Goal: Communication & Community: Answer question/provide support

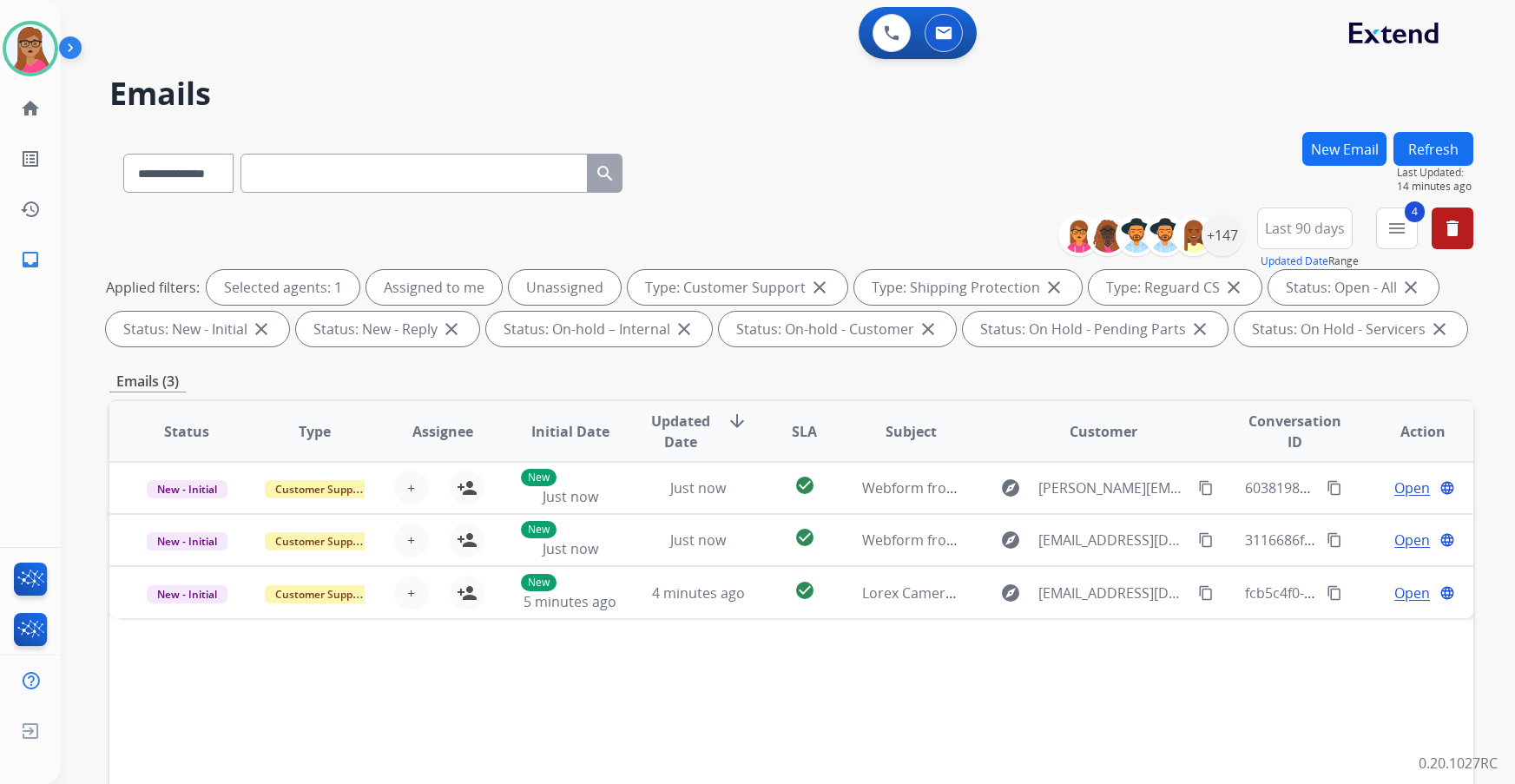
select select "**********"
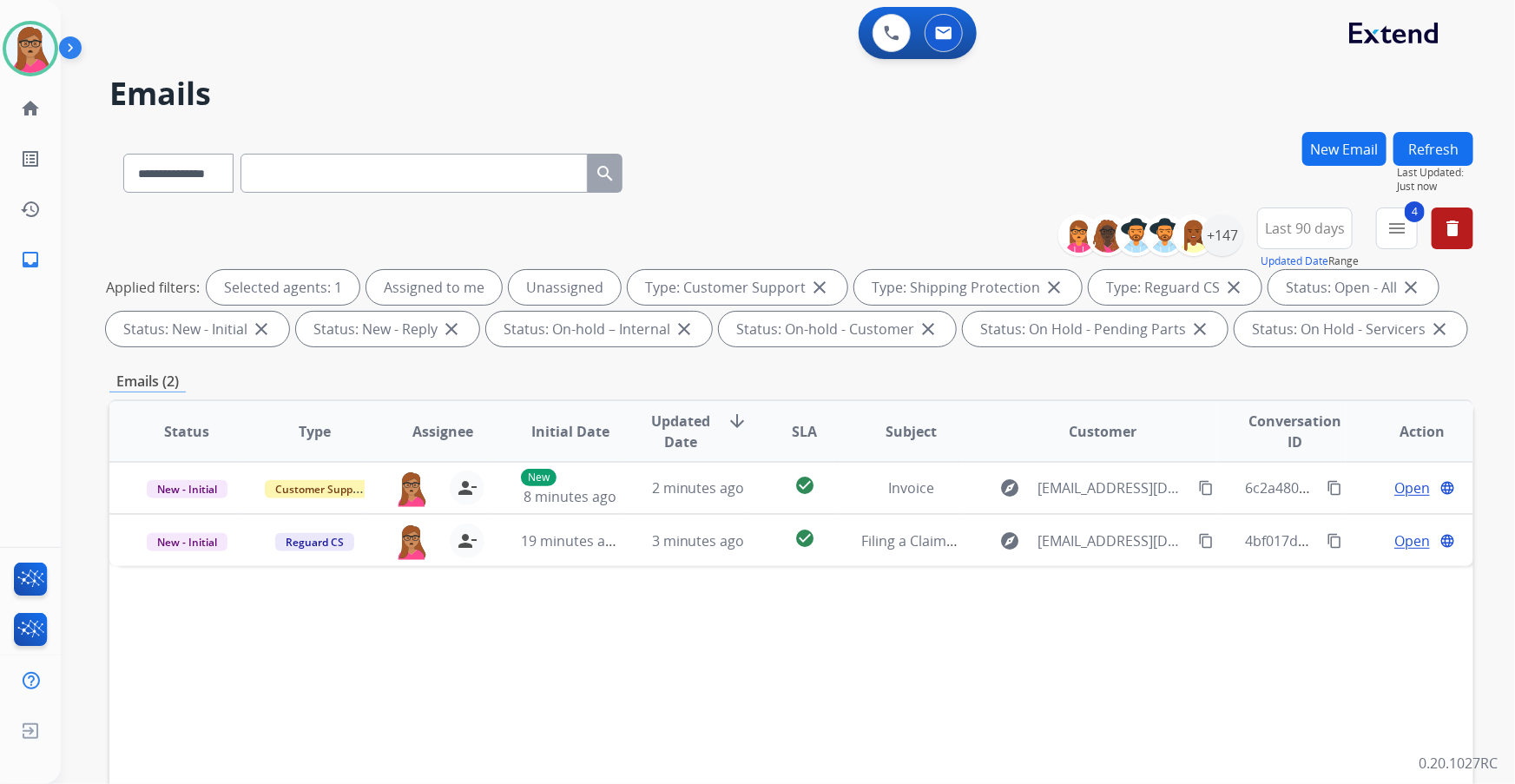
click at [1436, 147] on button "Refresh" at bounding box center [1433, 149] width 80 height 34
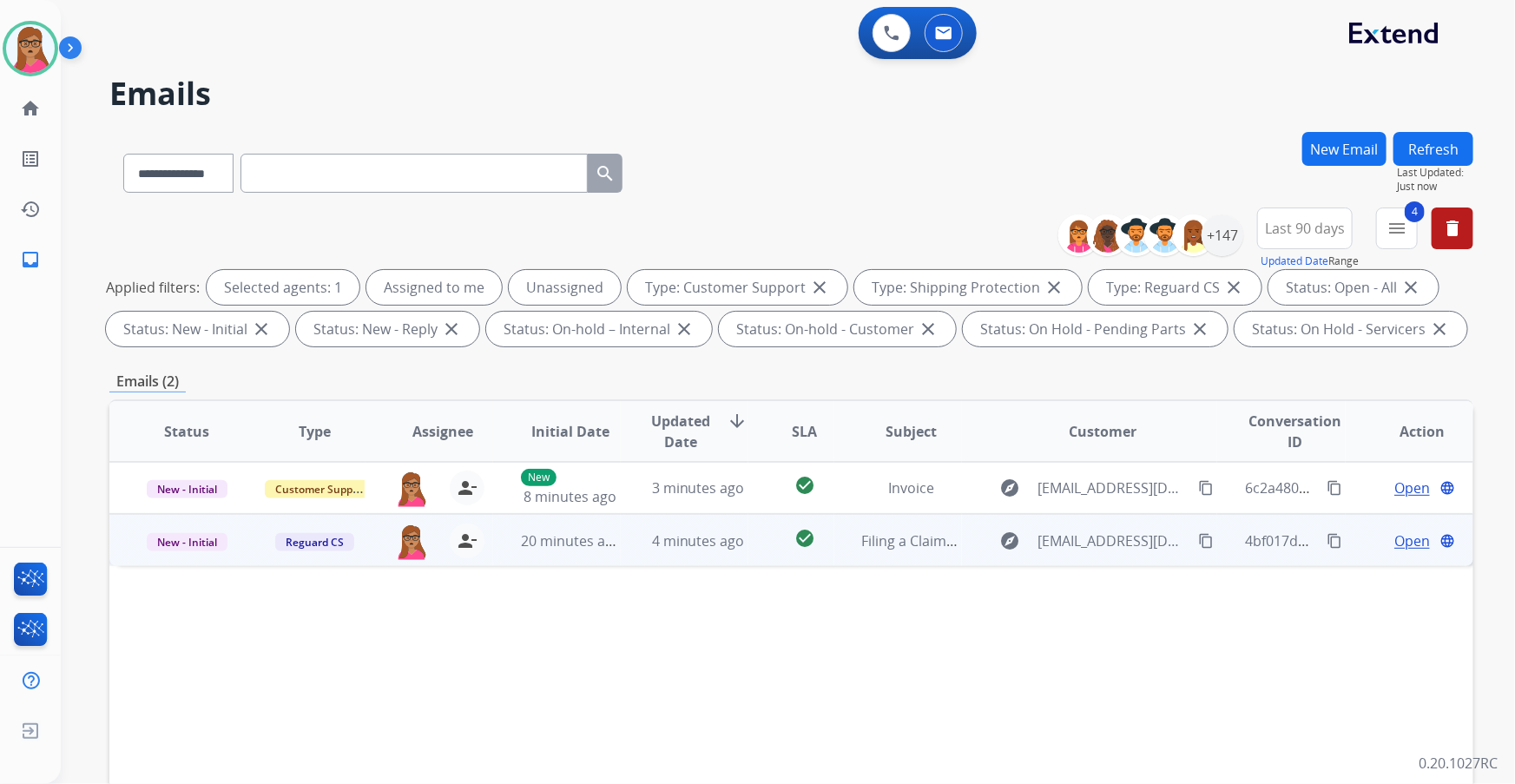
click at [182, 560] on td "New - Initial" at bounding box center [173, 539] width 127 height 52
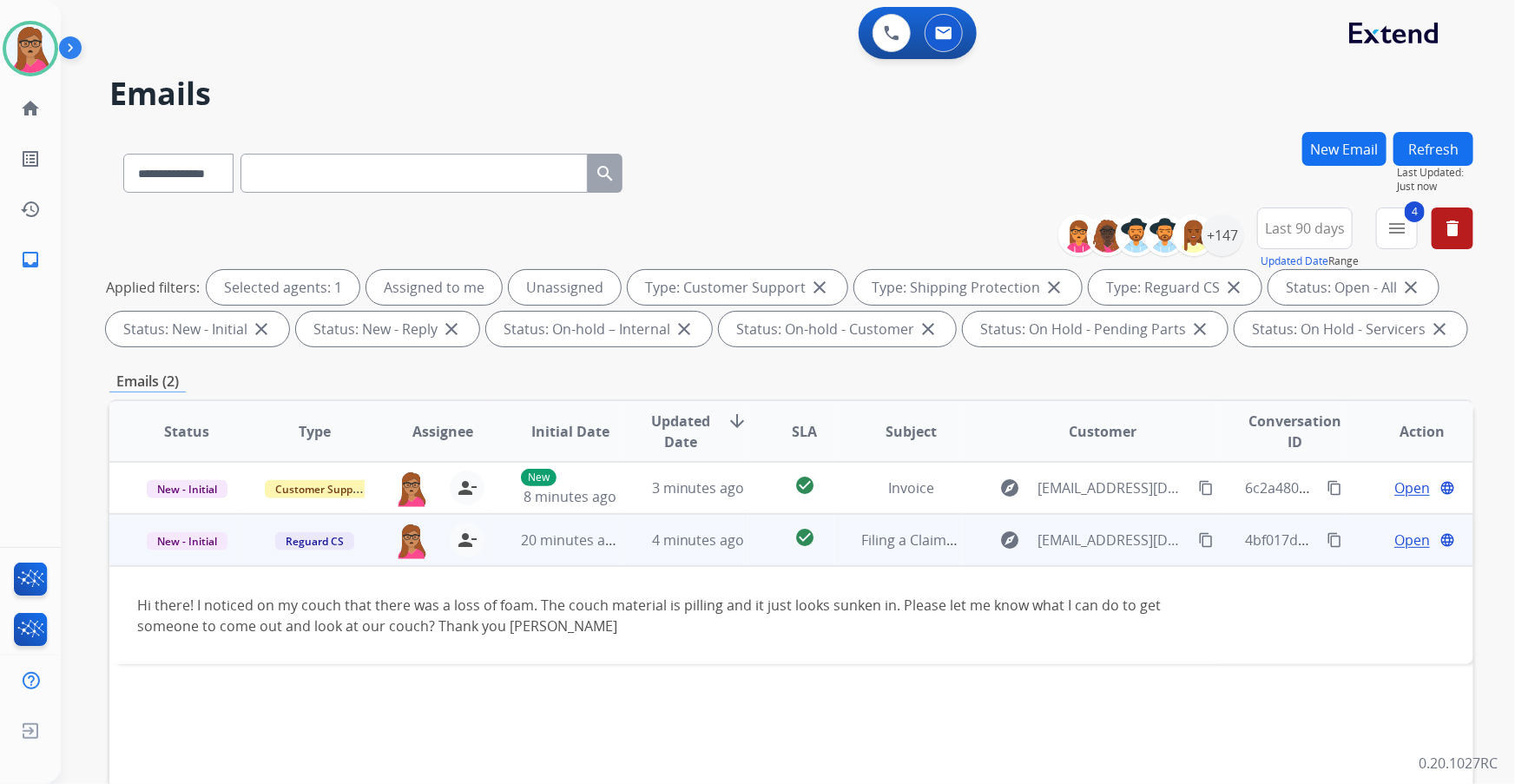
click at [1198, 539] on mat-icon "content_copy" at bounding box center [1206, 540] width 15 height 15
click at [1407, 538] on span "Open" at bounding box center [1412, 540] width 35 height 21
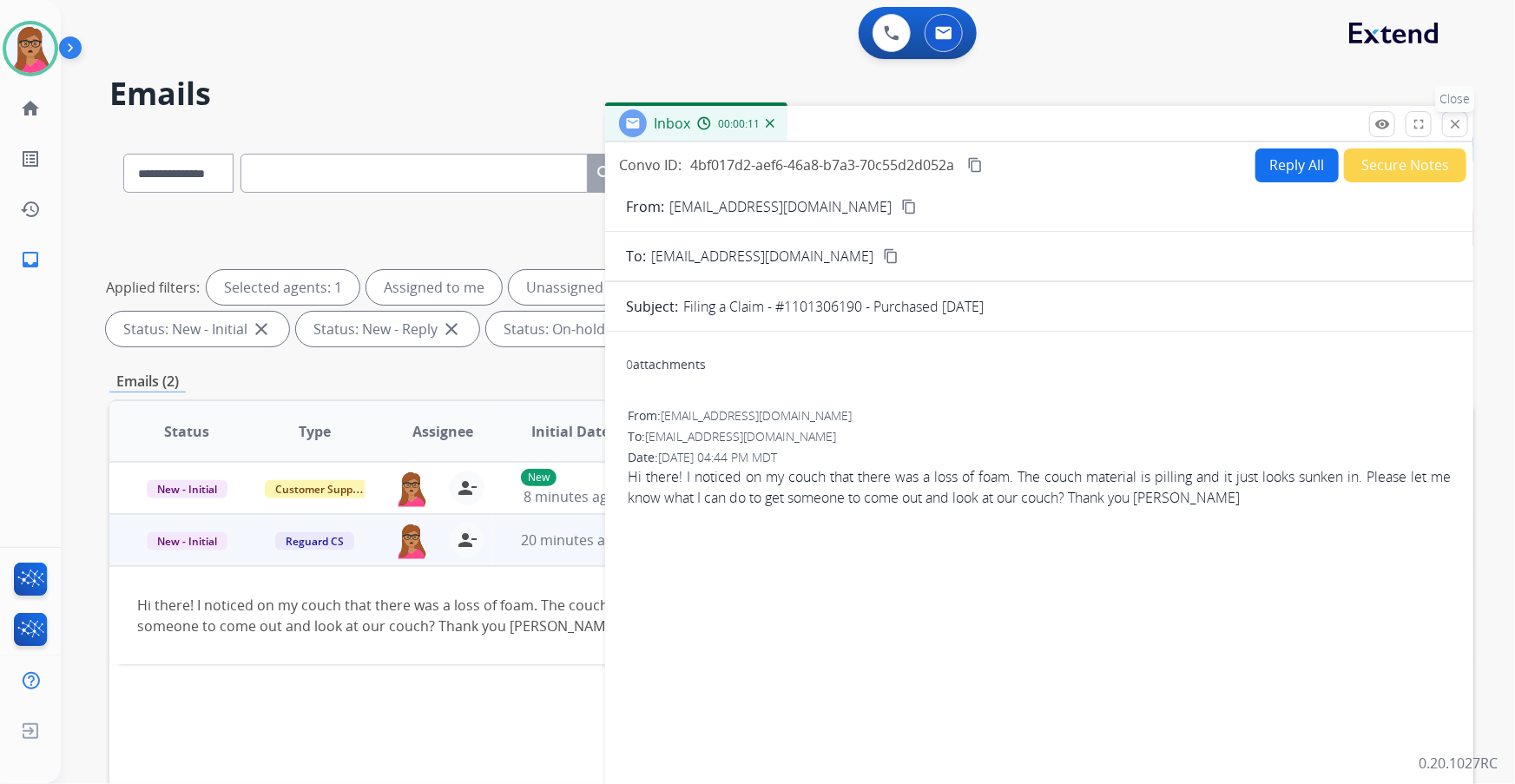
click at [1459, 134] on button "close Close" at bounding box center [1454, 123] width 26 height 26
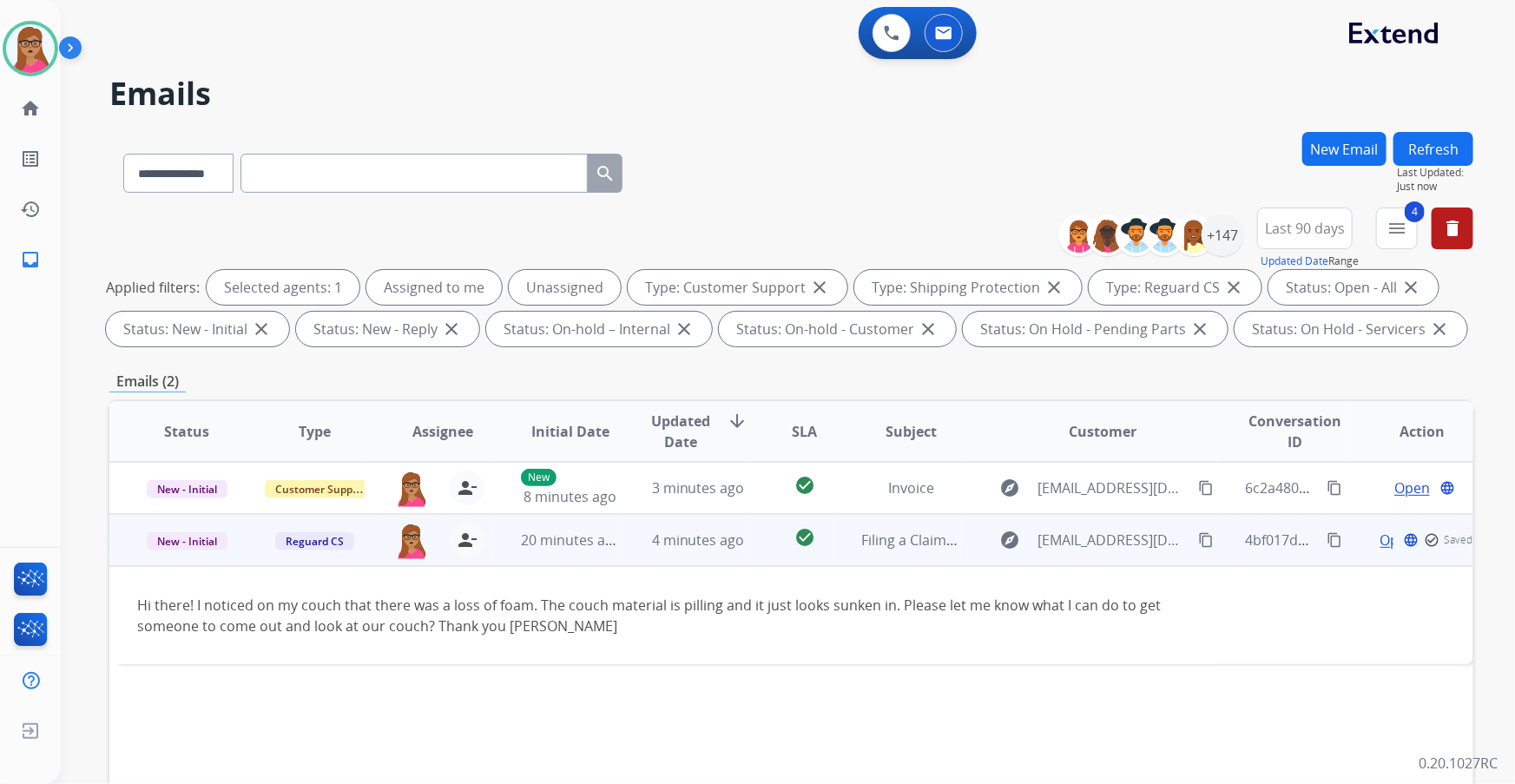
click at [197, 554] on td "New - Initial" at bounding box center [173, 539] width 127 height 52
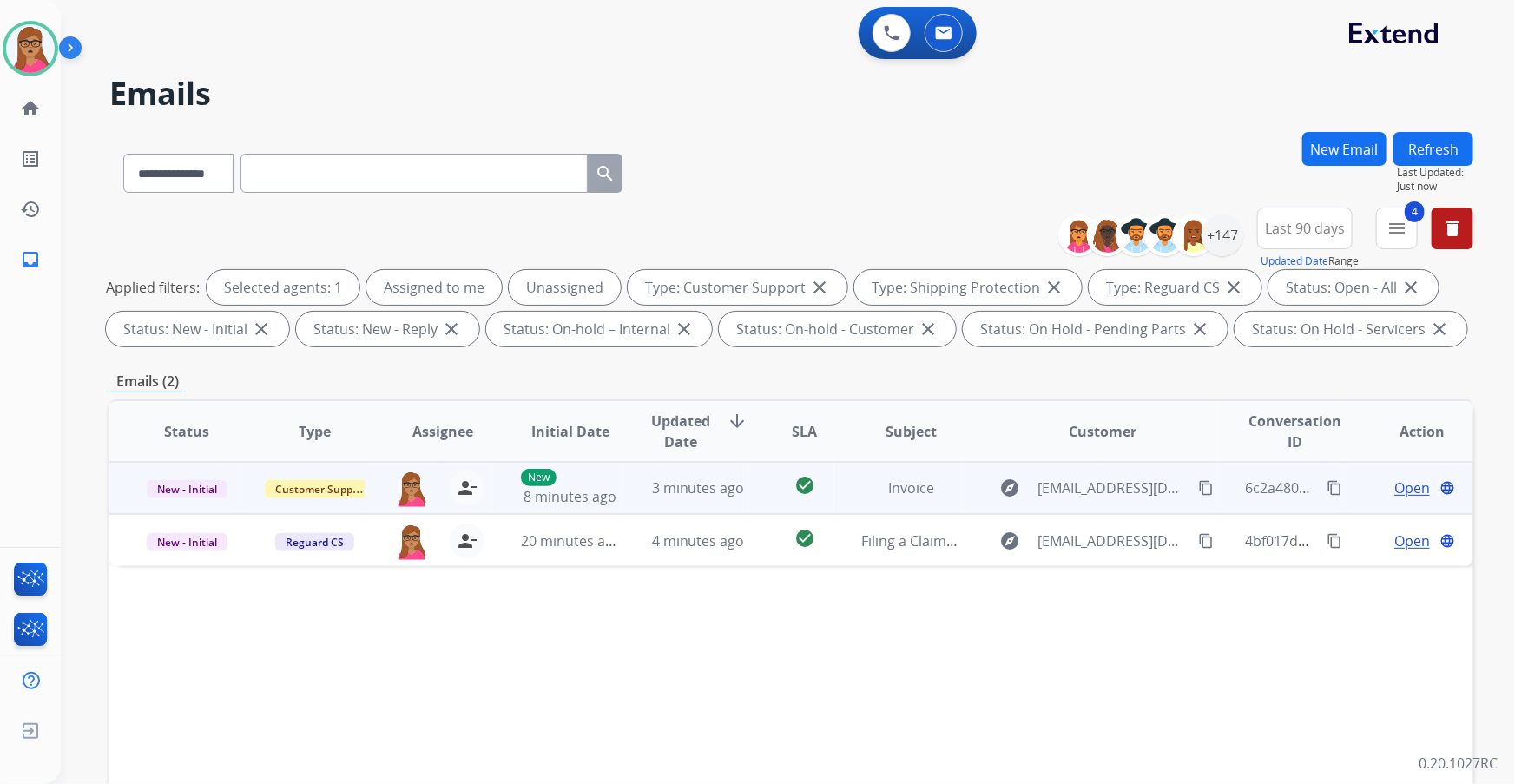
click at [193, 507] on td "New - Initial" at bounding box center [173, 488] width 127 height 52
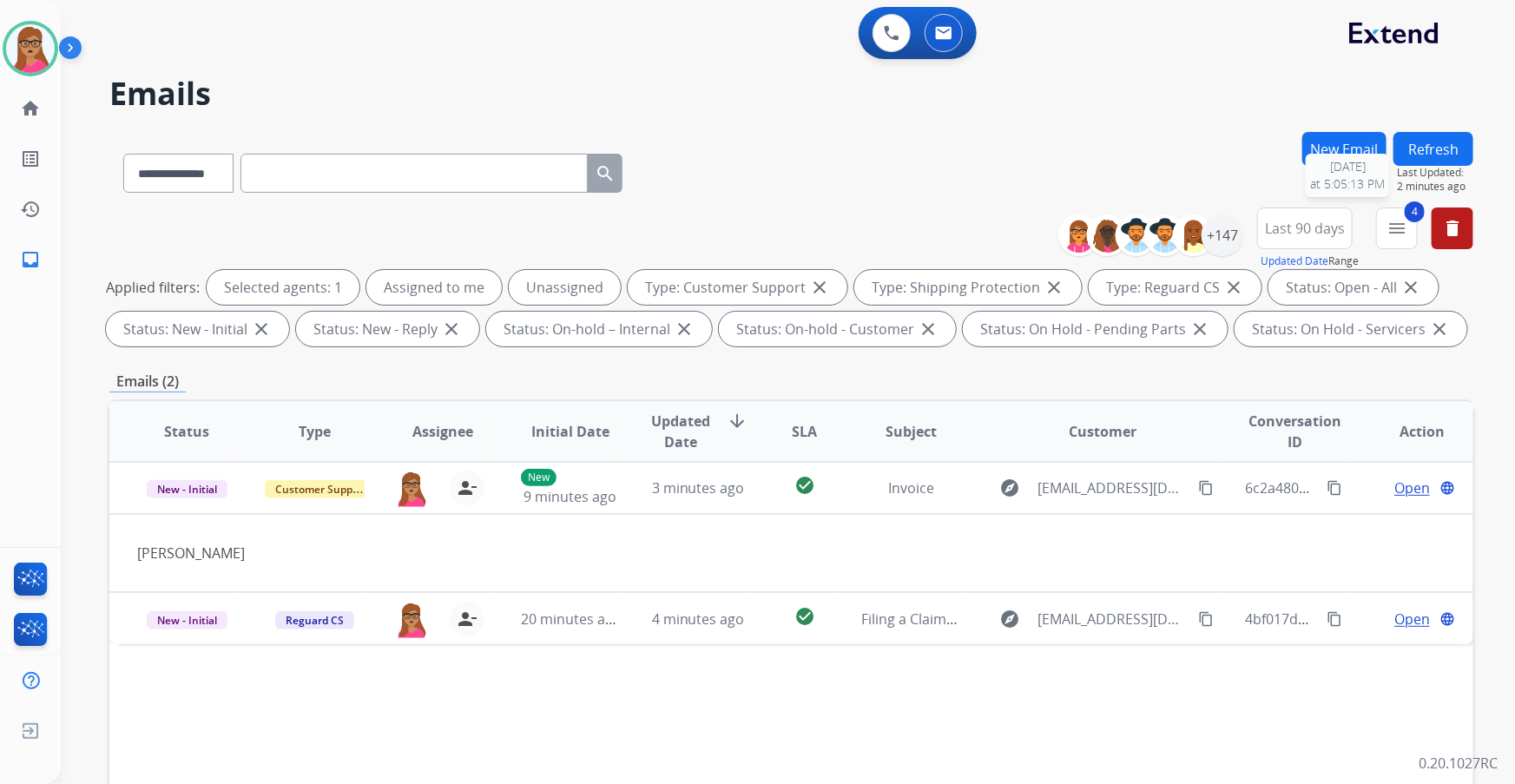
click at [1427, 159] on button "Refresh" at bounding box center [1433, 149] width 80 height 34
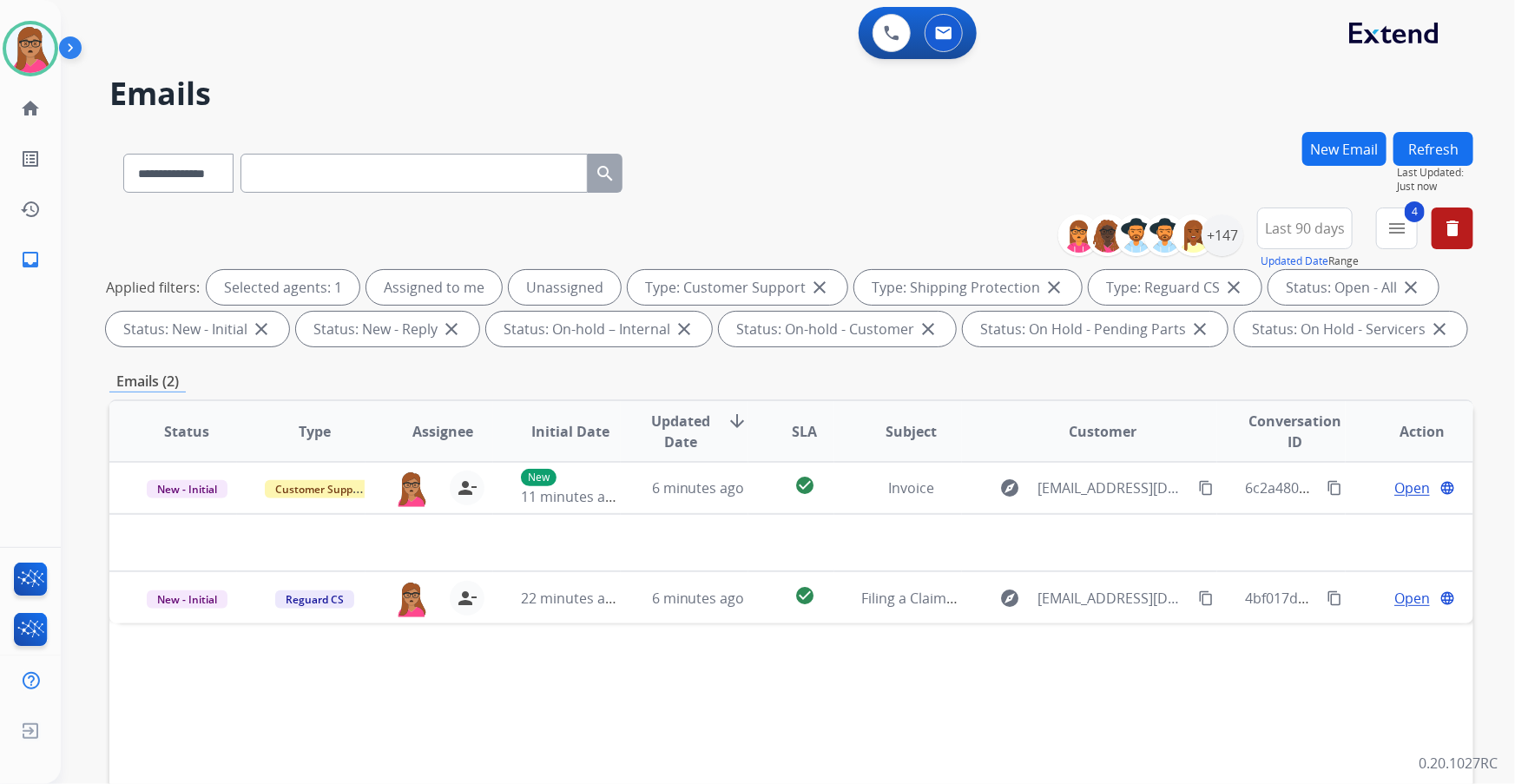
click at [616, 381] on div "Emails (2)" at bounding box center [791, 381] width 1364 height 22
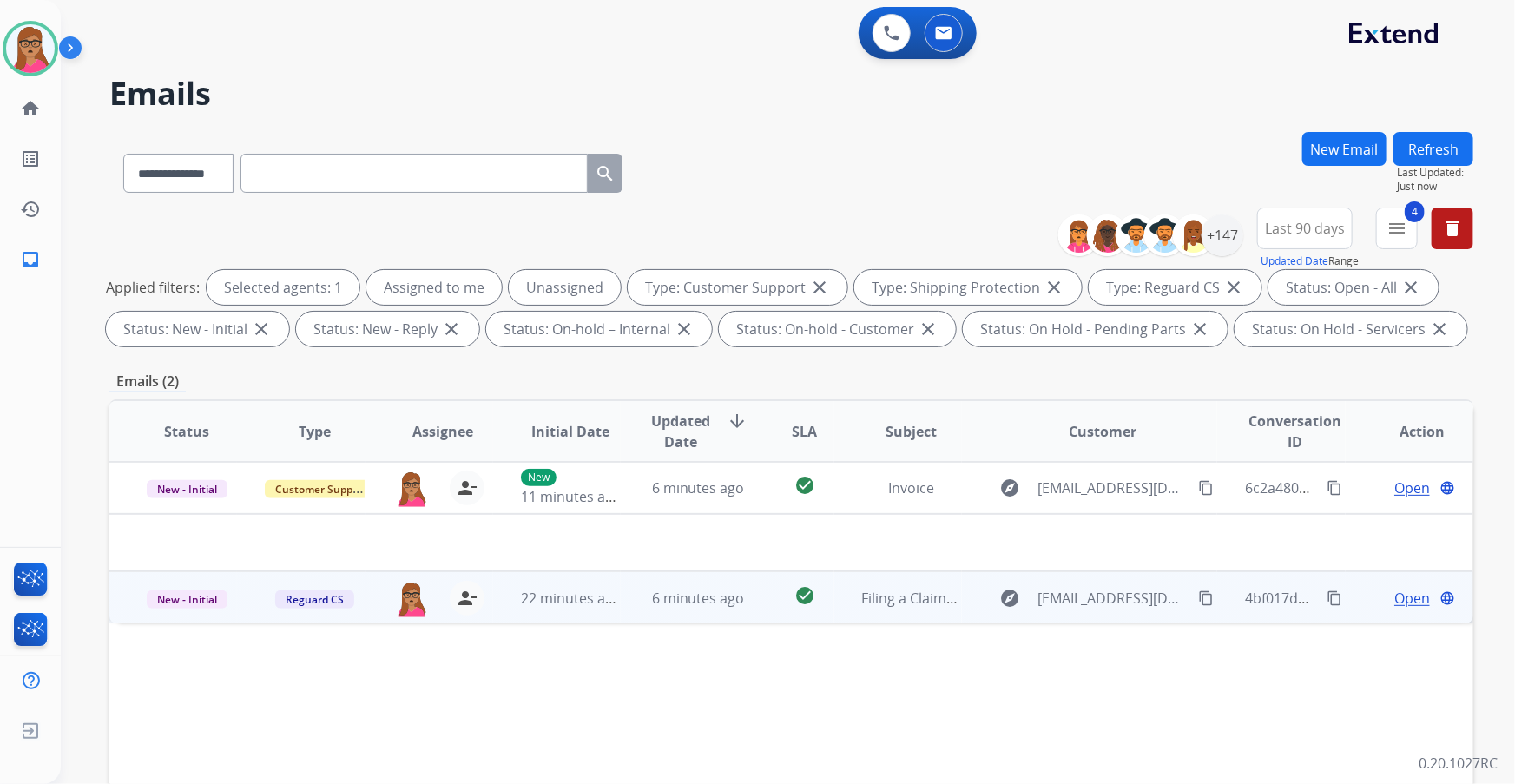
click at [1408, 596] on span "Open" at bounding box center [1412, 598] width 35 height 21
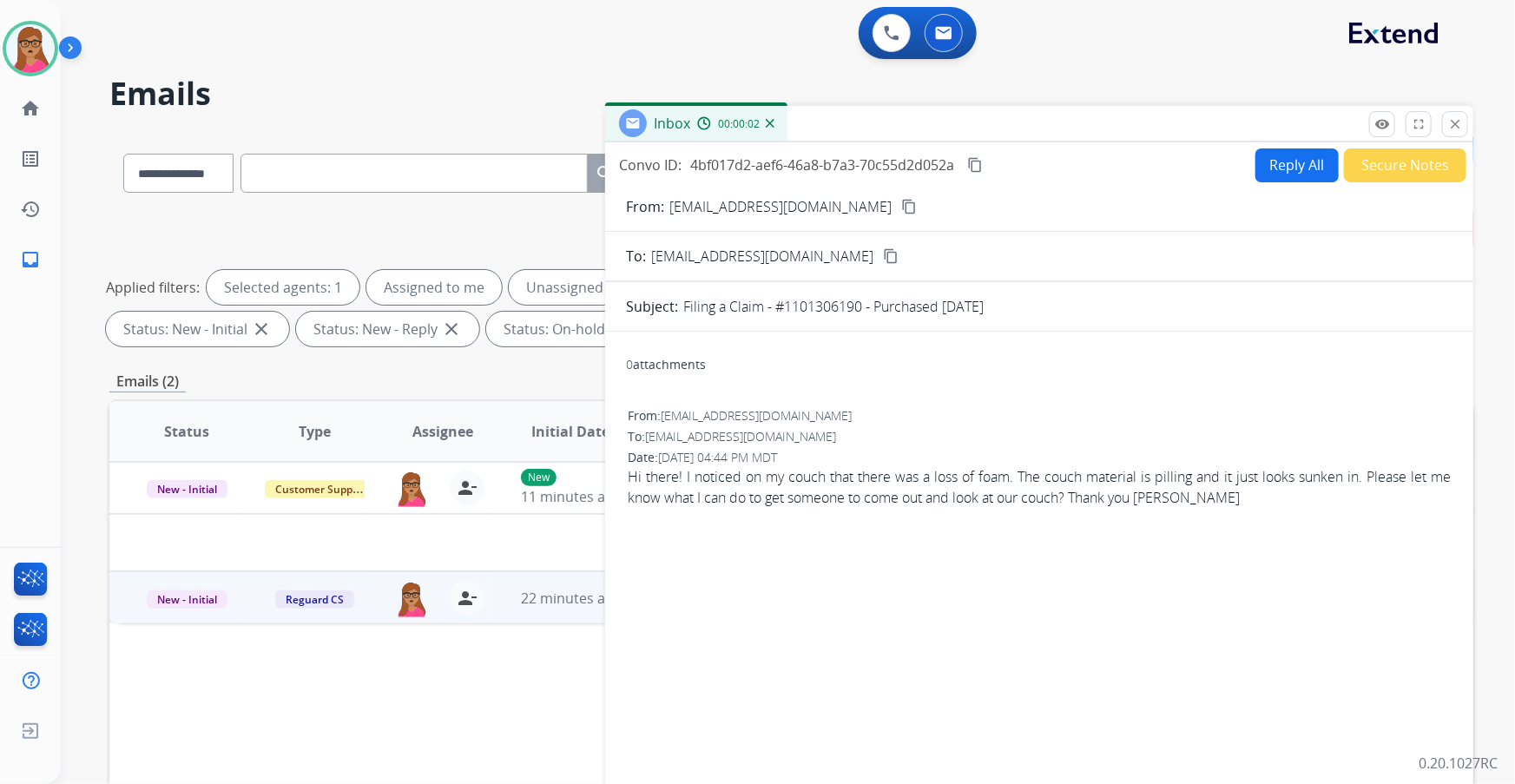
click at [898, 260] on mat-icon "content_copy" at bounding box center [890, 256] width 15 height 15
click at [901, 207] on mat-icon "content_copy" at bounding box center [908, 206] width 15 height 15
click at [1404, 152] on button "Secure Notes" at bounding box center [1405, 165] width 122 height 34
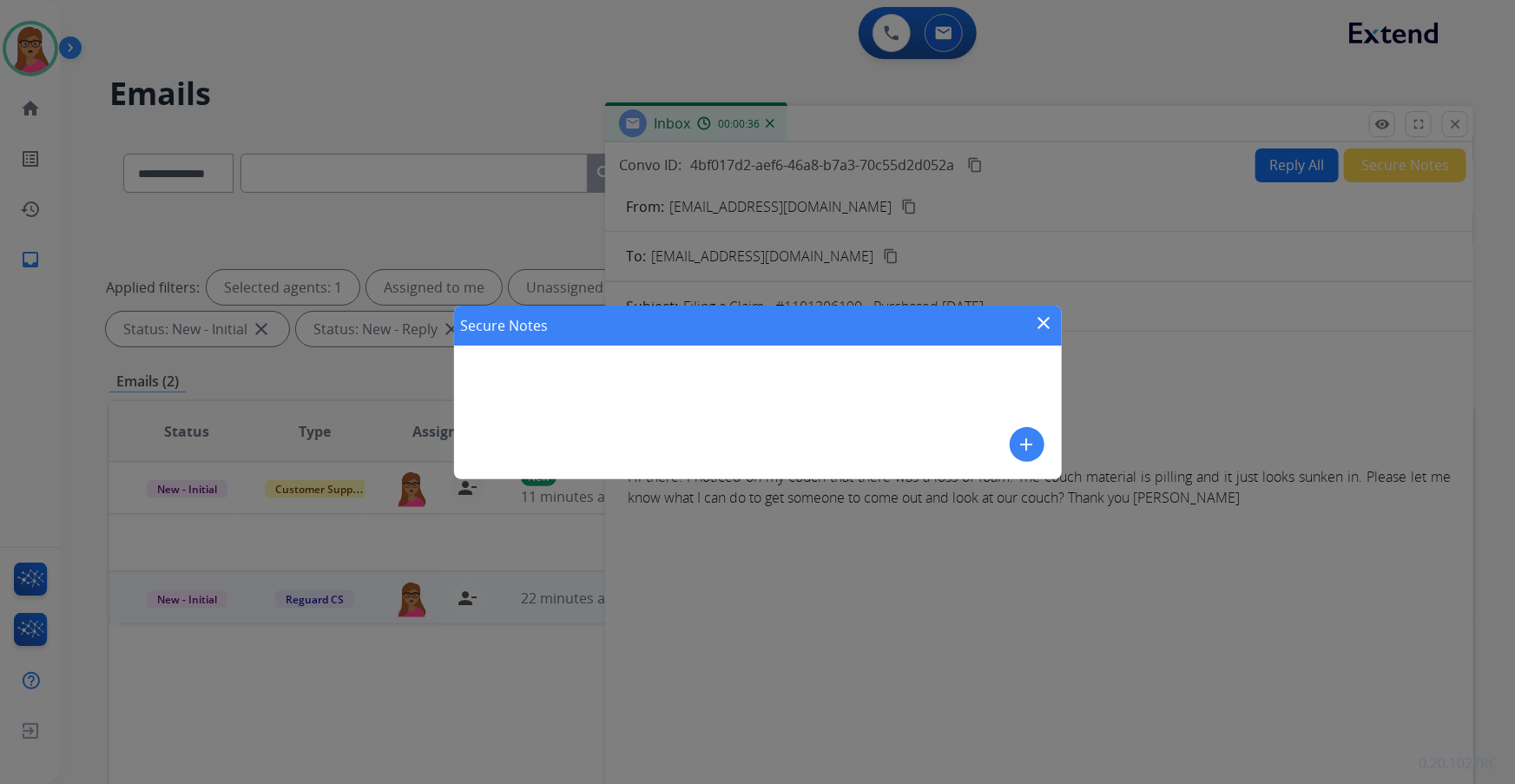
click at [1031, 451] on mat-icon "add" at bounding box center [1027, 444] width 21 height 21
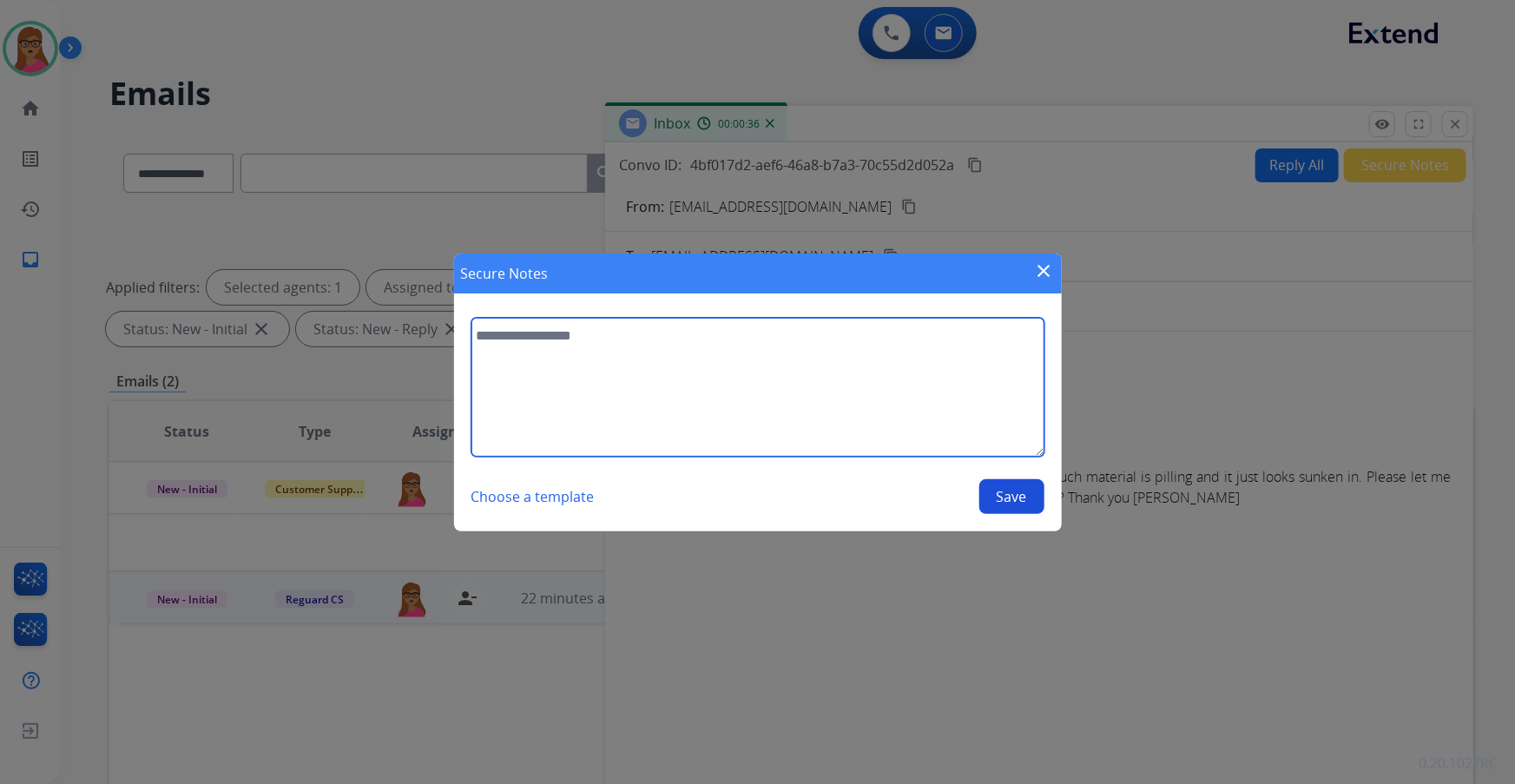
click at [798, 387] on textarea at bounding box center [758, 387] width 573 height 139
type textarea "*"
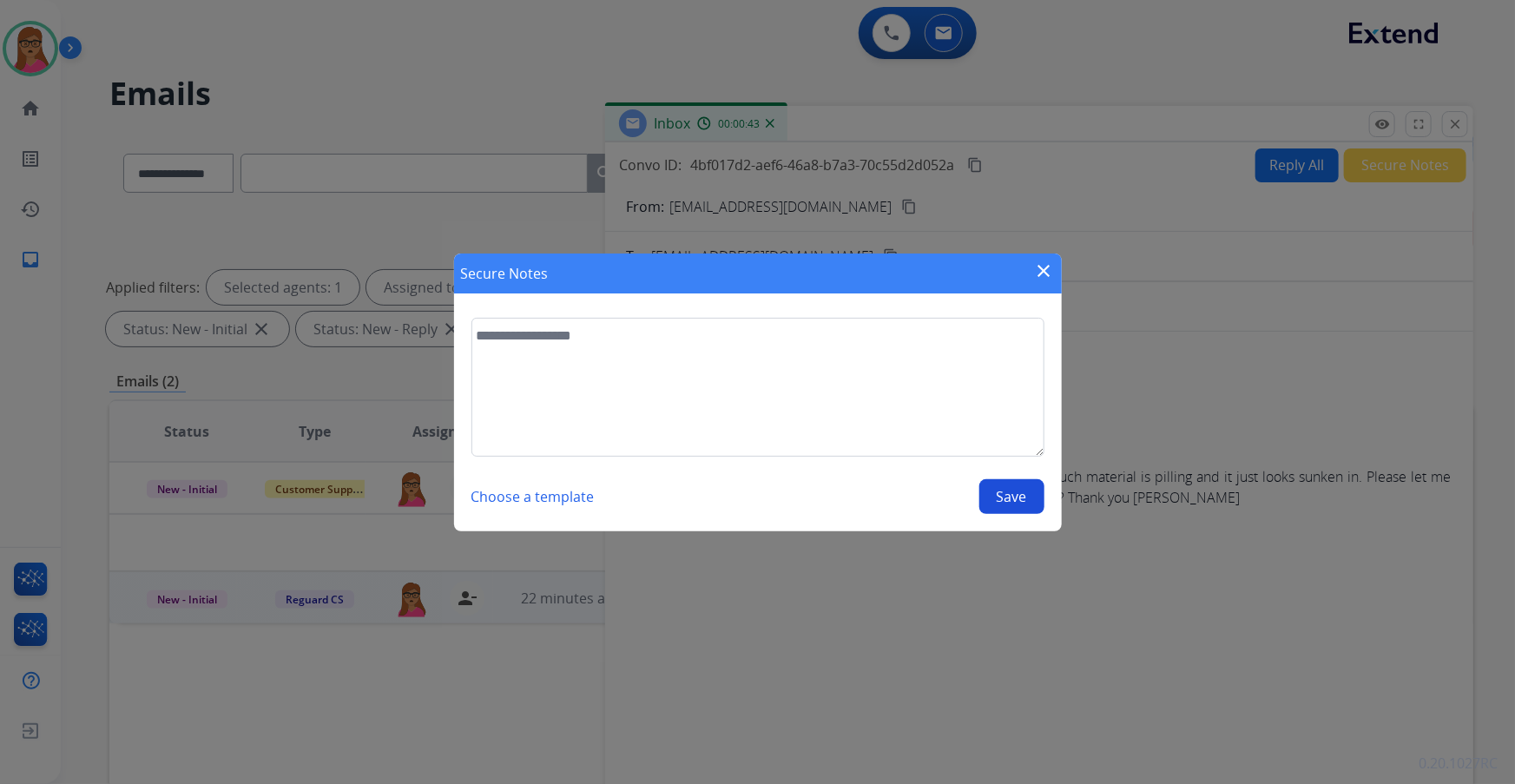
click at [1044, 271] on mat-icon "close" at bounding box center [1044, 271] width 21 height 21
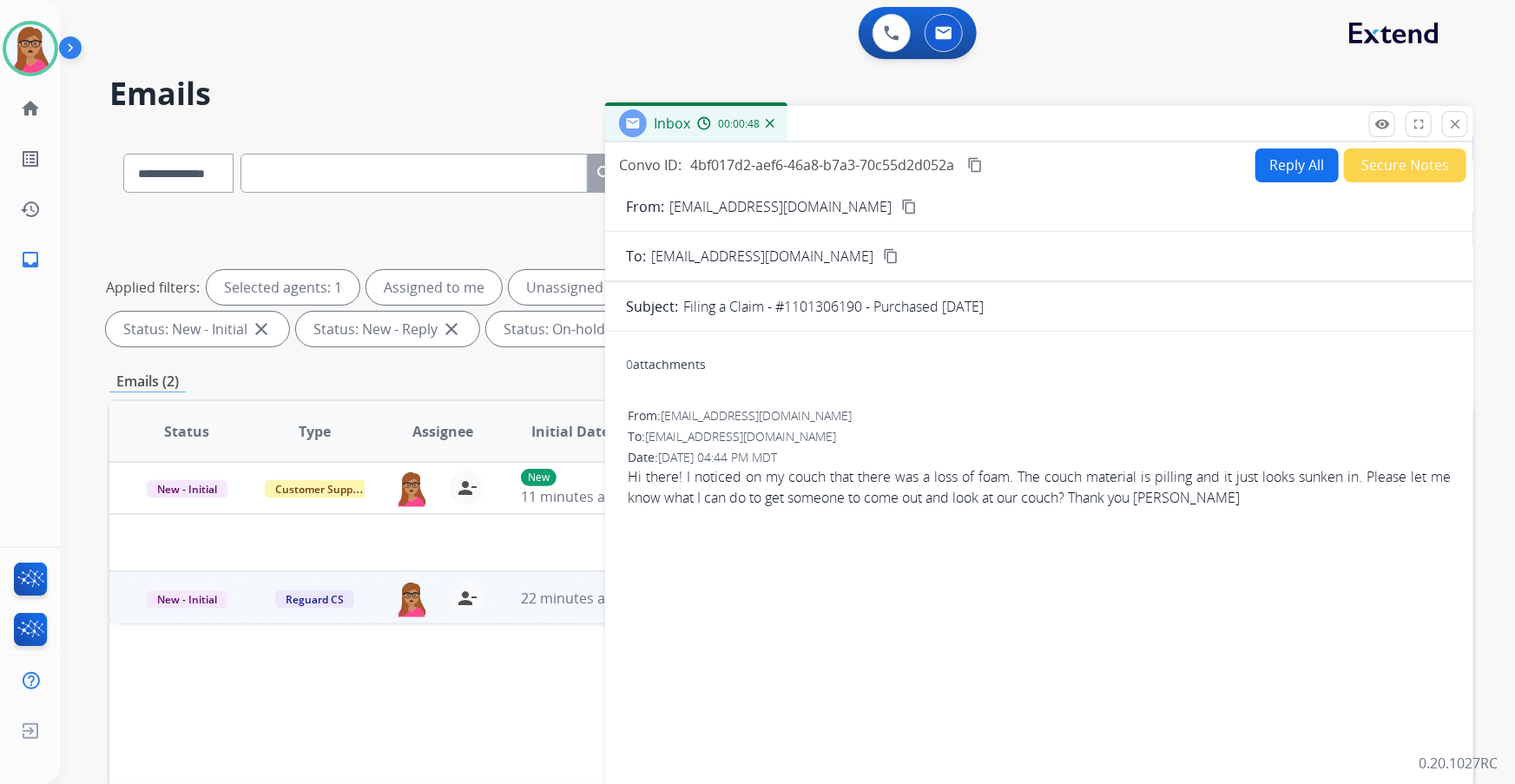
click at [1275, 163] on button "Reply All" at bounding box center [1297, 165] width 84 height 34
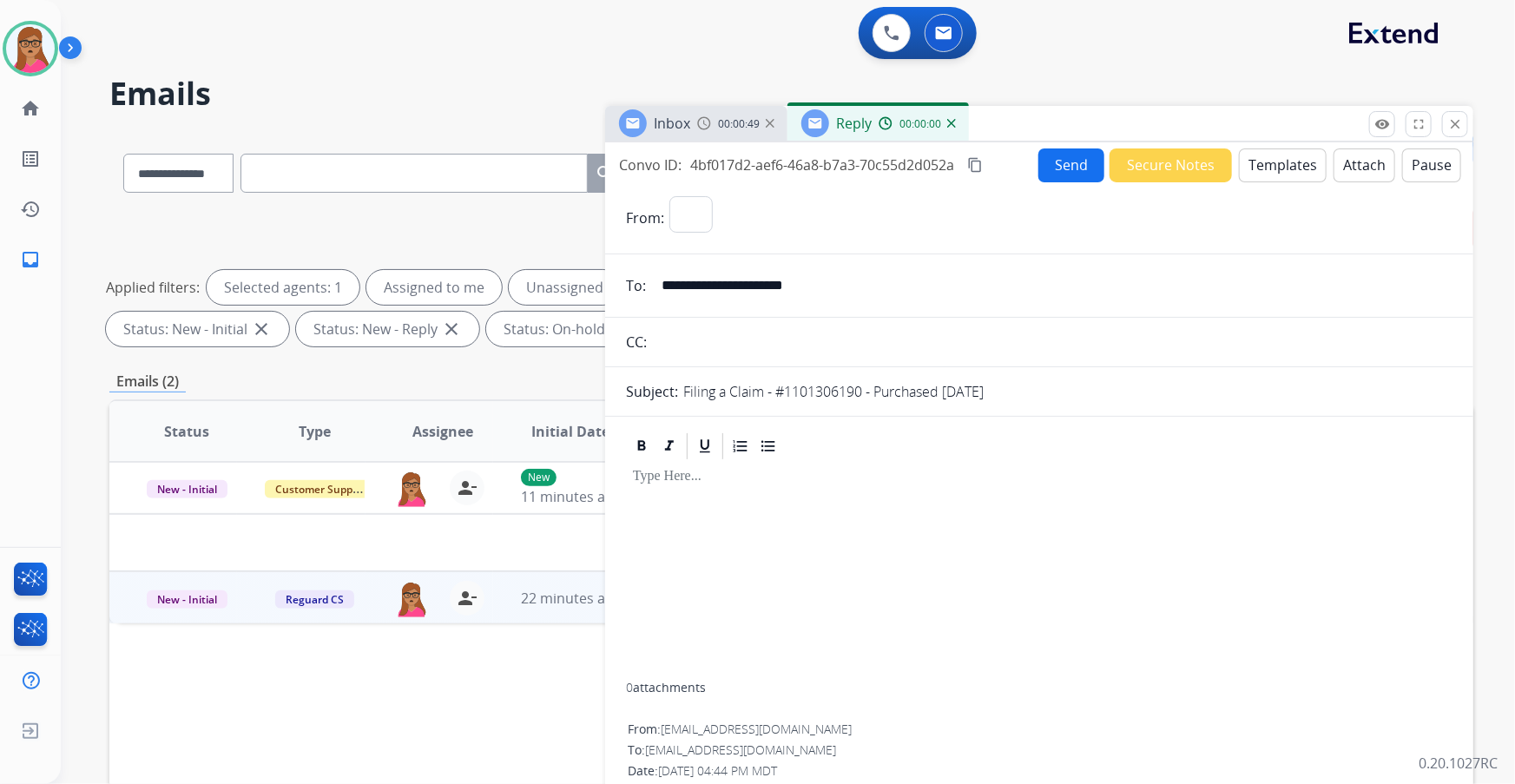
select select "**********"
click at [1275, 164] on button "Templates" at bounding box center [1282, 165] width 87 height 34
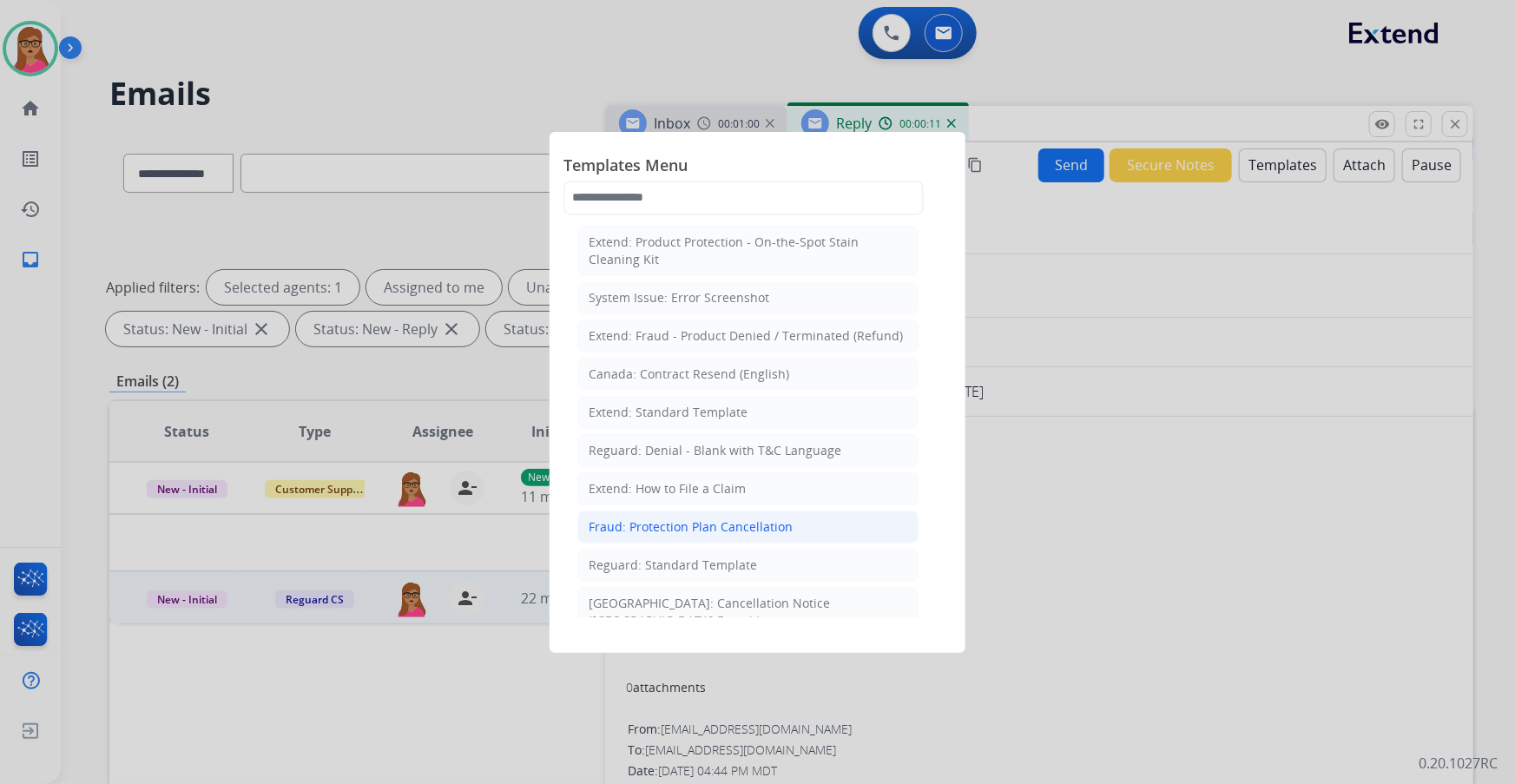
scroll to position [158, 0]
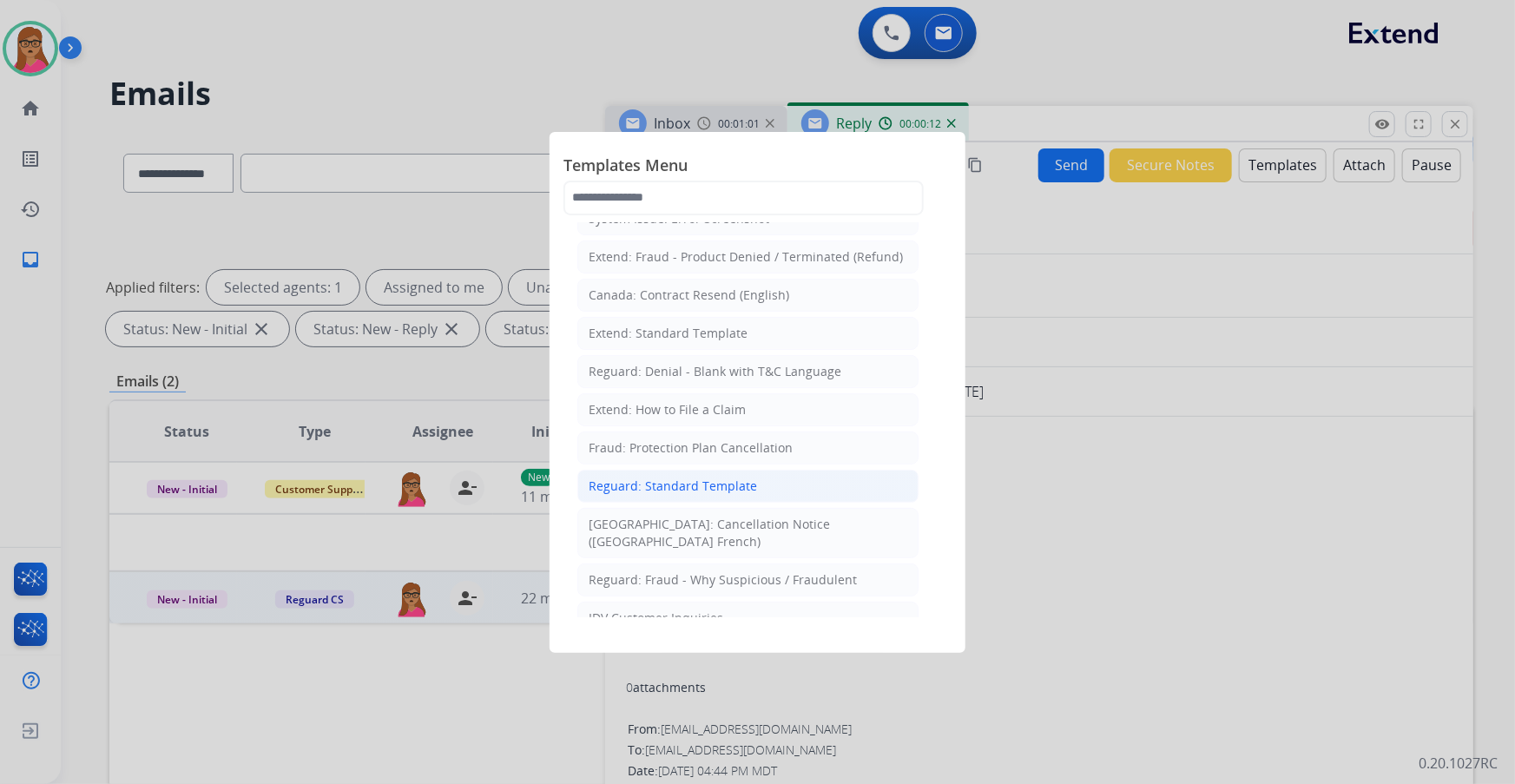
click at [691, 483] on div "Reguard: Standard Template" at bounding box center [672, 486] width 168 height 17
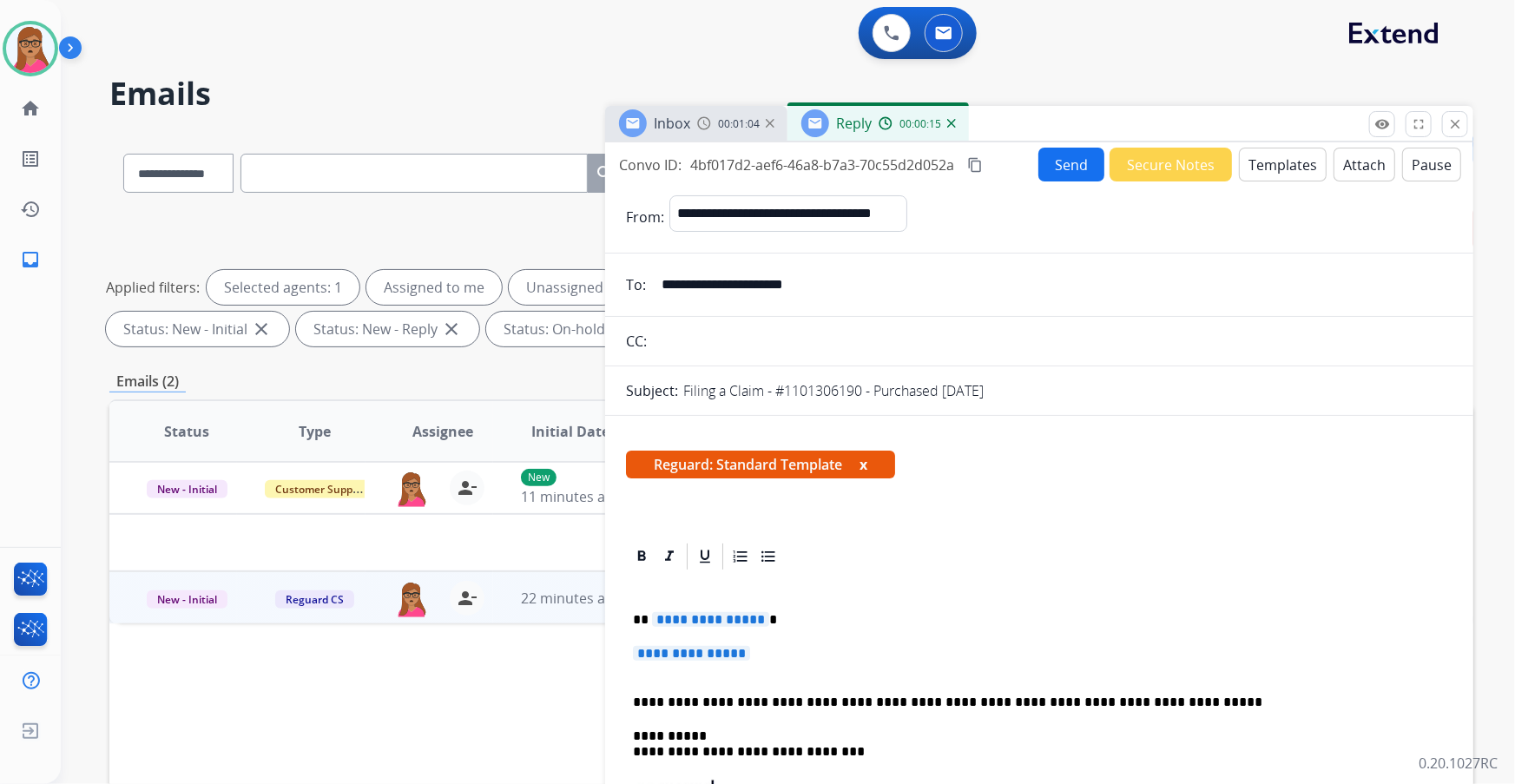
click at [715, 622] on span "**********" at bounding box center [710, 620] width 117 height 15
click at [711, 651] on span "**********" at bounding box center [691, 653] width 117 height 15
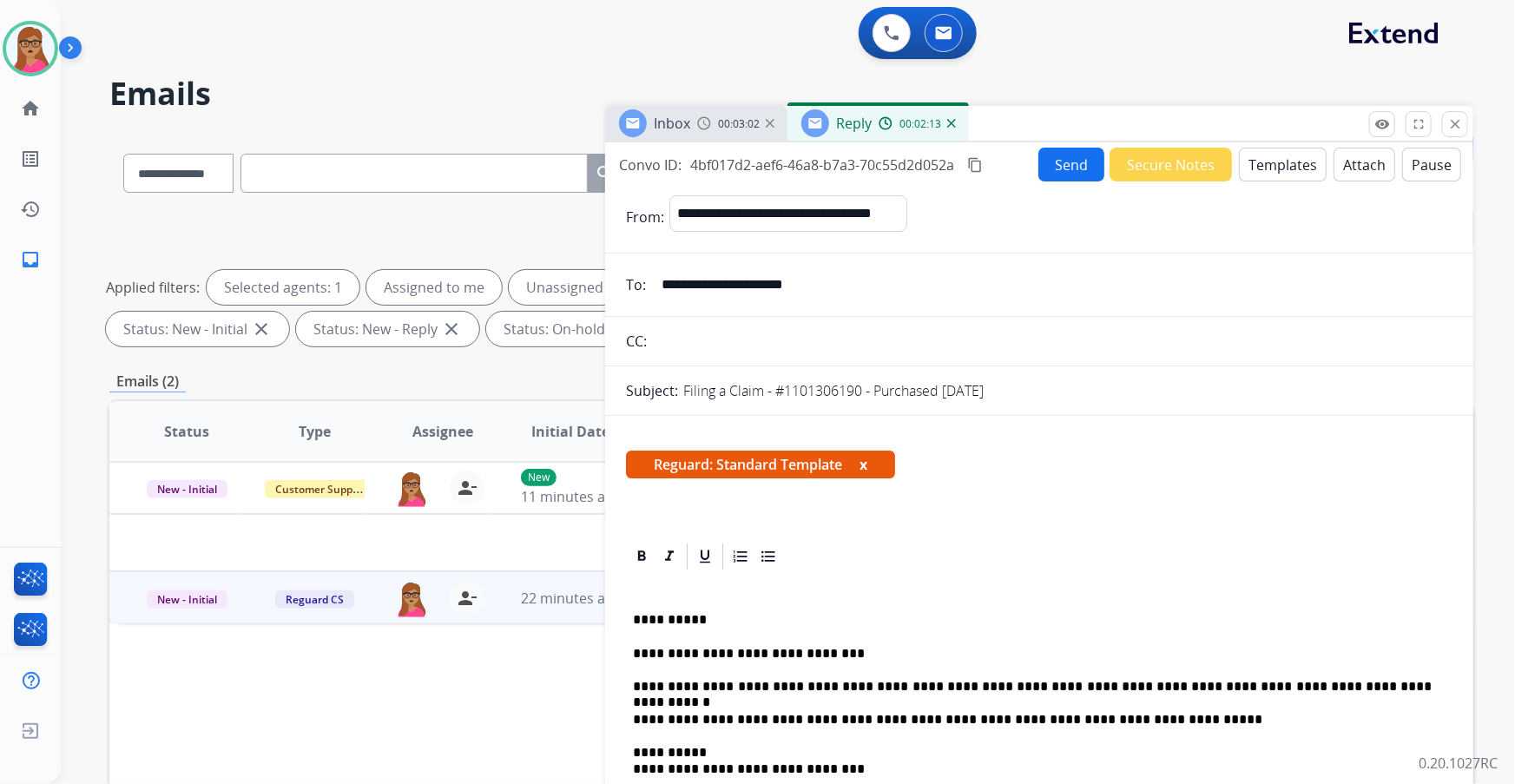
click at [978, 163] on mat-icon "content_copy" at bounding box center [975, 165] width 15 height 15
drag, startPoint x: 1088, startPoint y: 162, endPoint x: 1073, endPoint y: 127, distance: 38.1
click at [1089, 162] on button "Send" at bounding box center [1072, 164] width 66 height 34
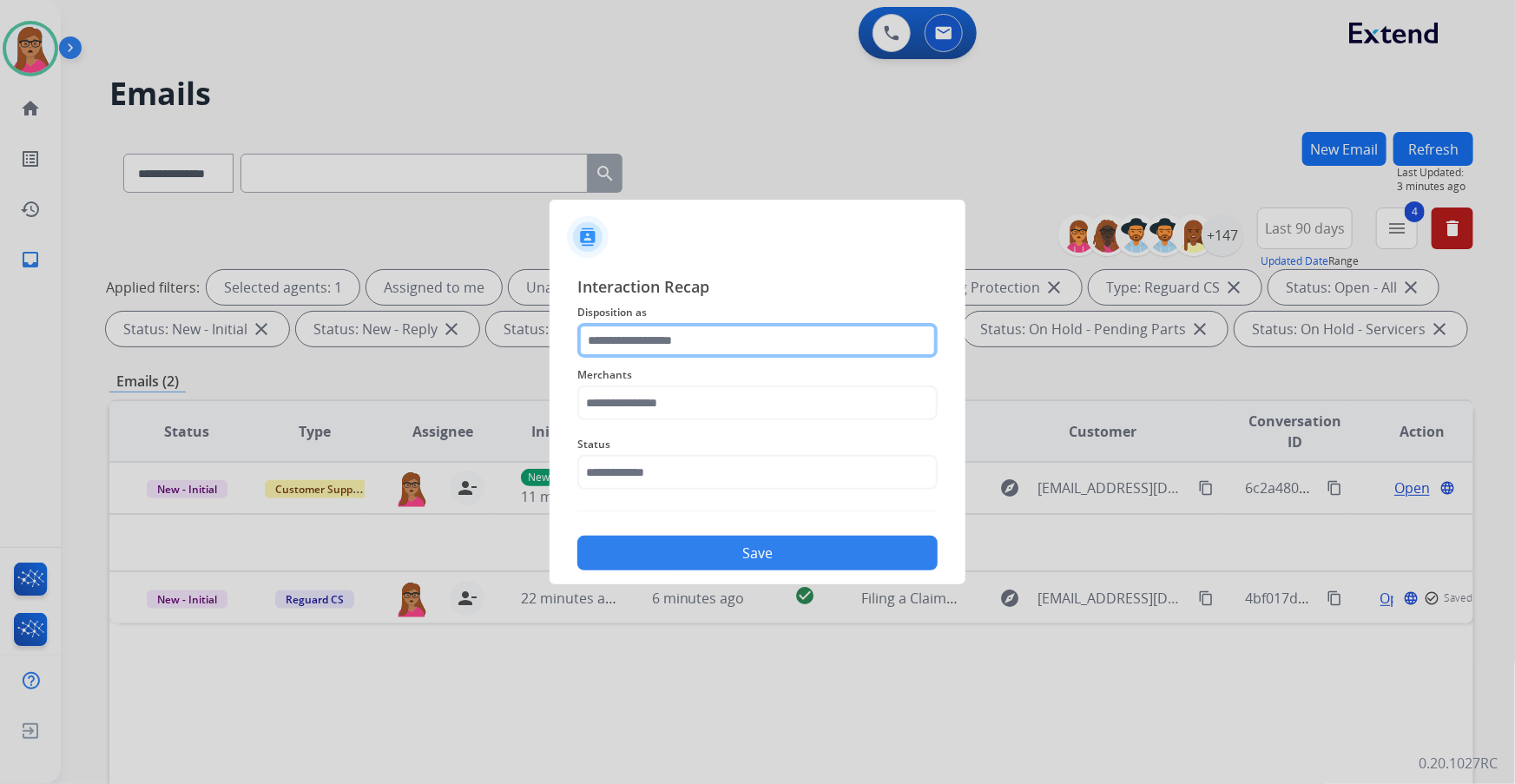
click at [653, 327] on input "text" at bounding box center [758, 340] width 361 height 35
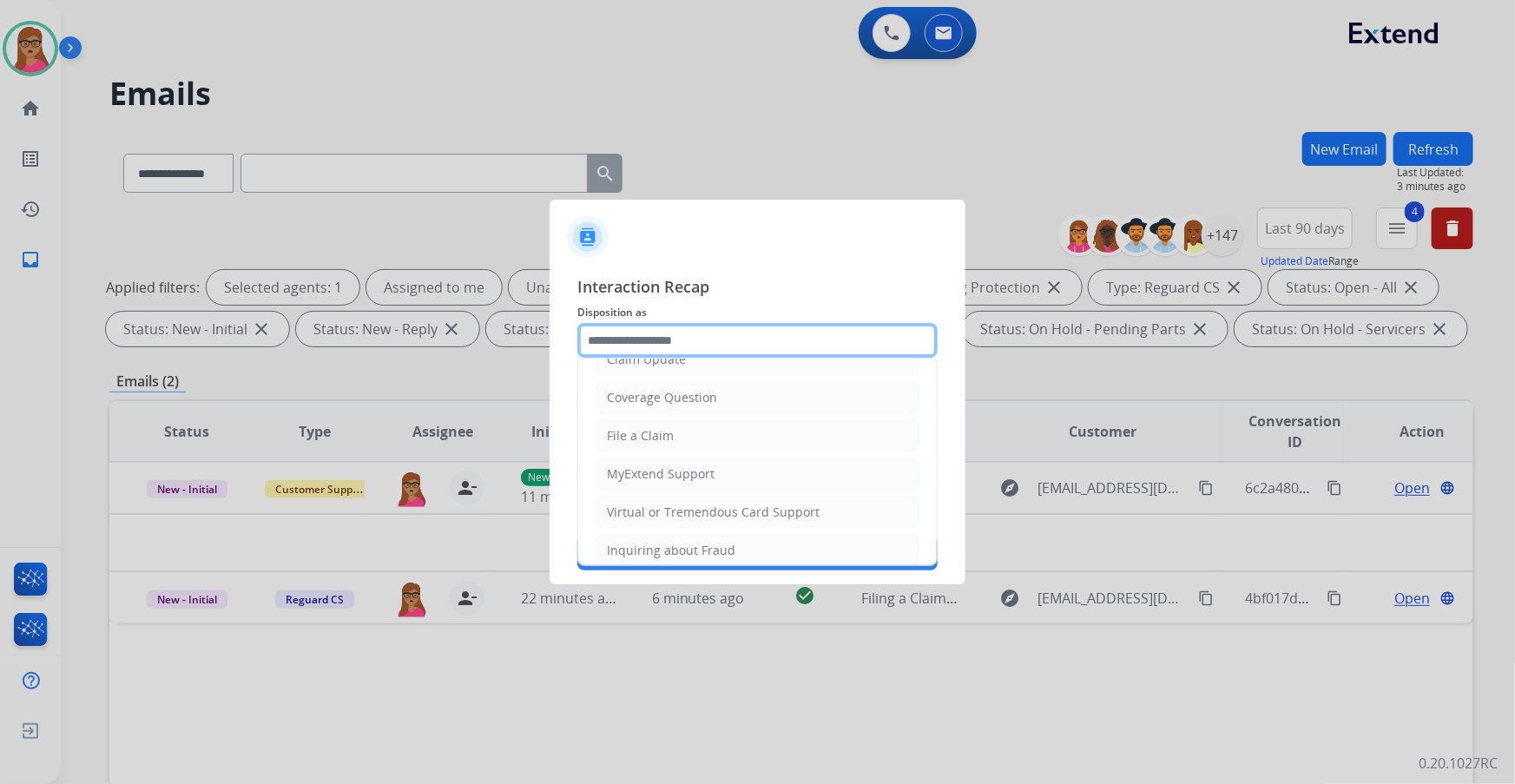
scroll to position [269, 0]
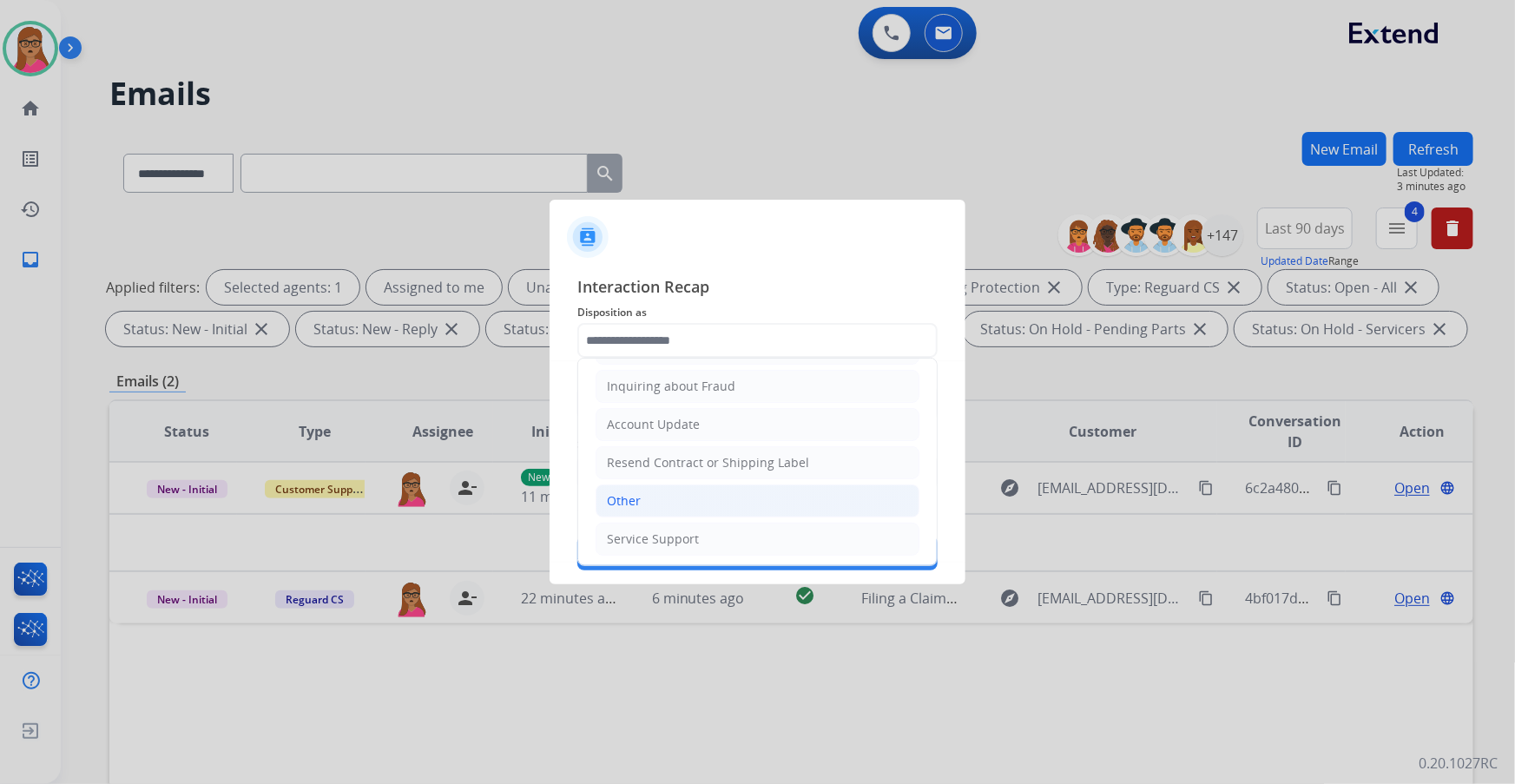
click at [645, 505] on li "Other" at bounding box center [757, 500] width 324 height 33
type input "*****"
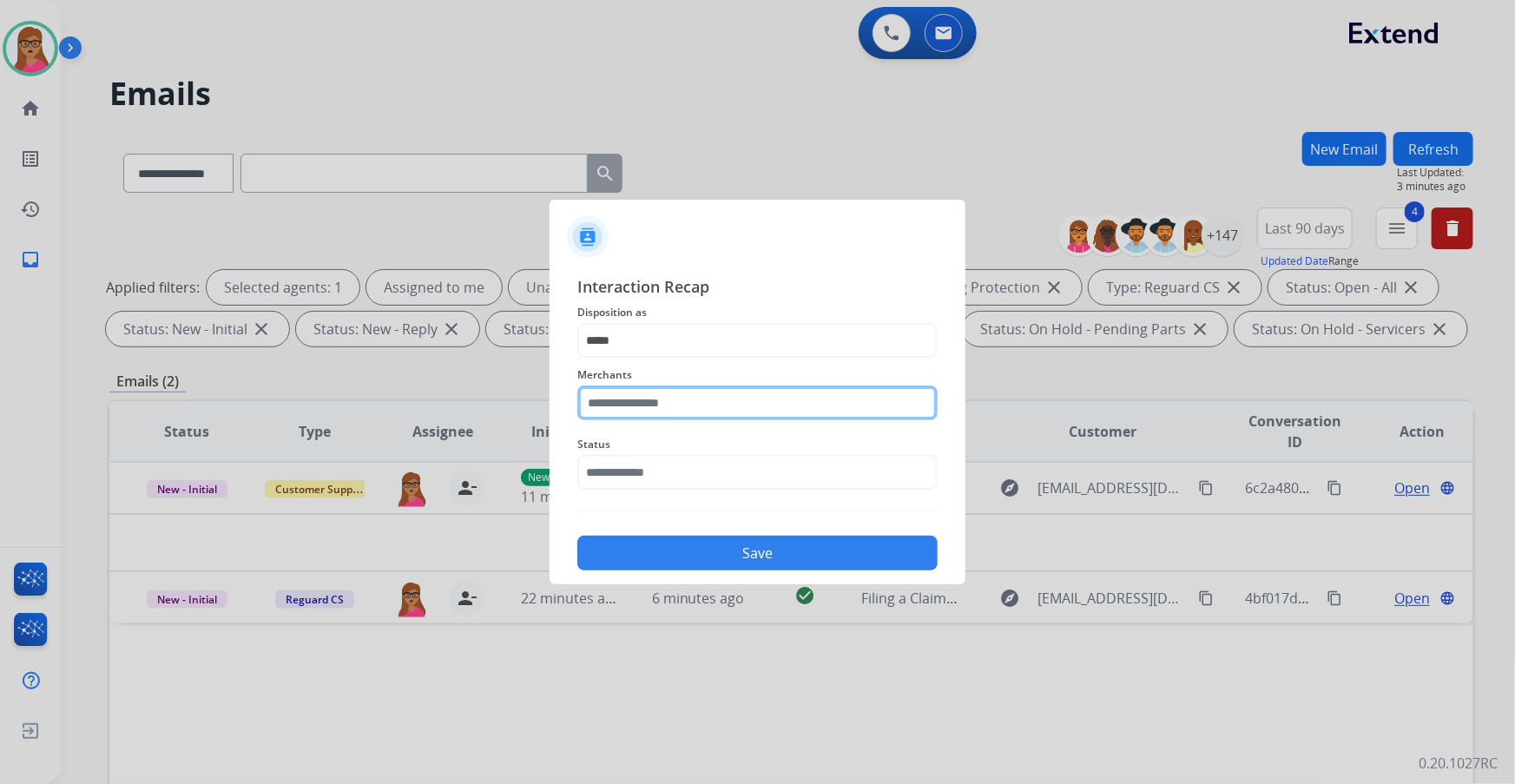
click at [666, 407] on input "text" at bounding box center [758, 402] width 361 height 35
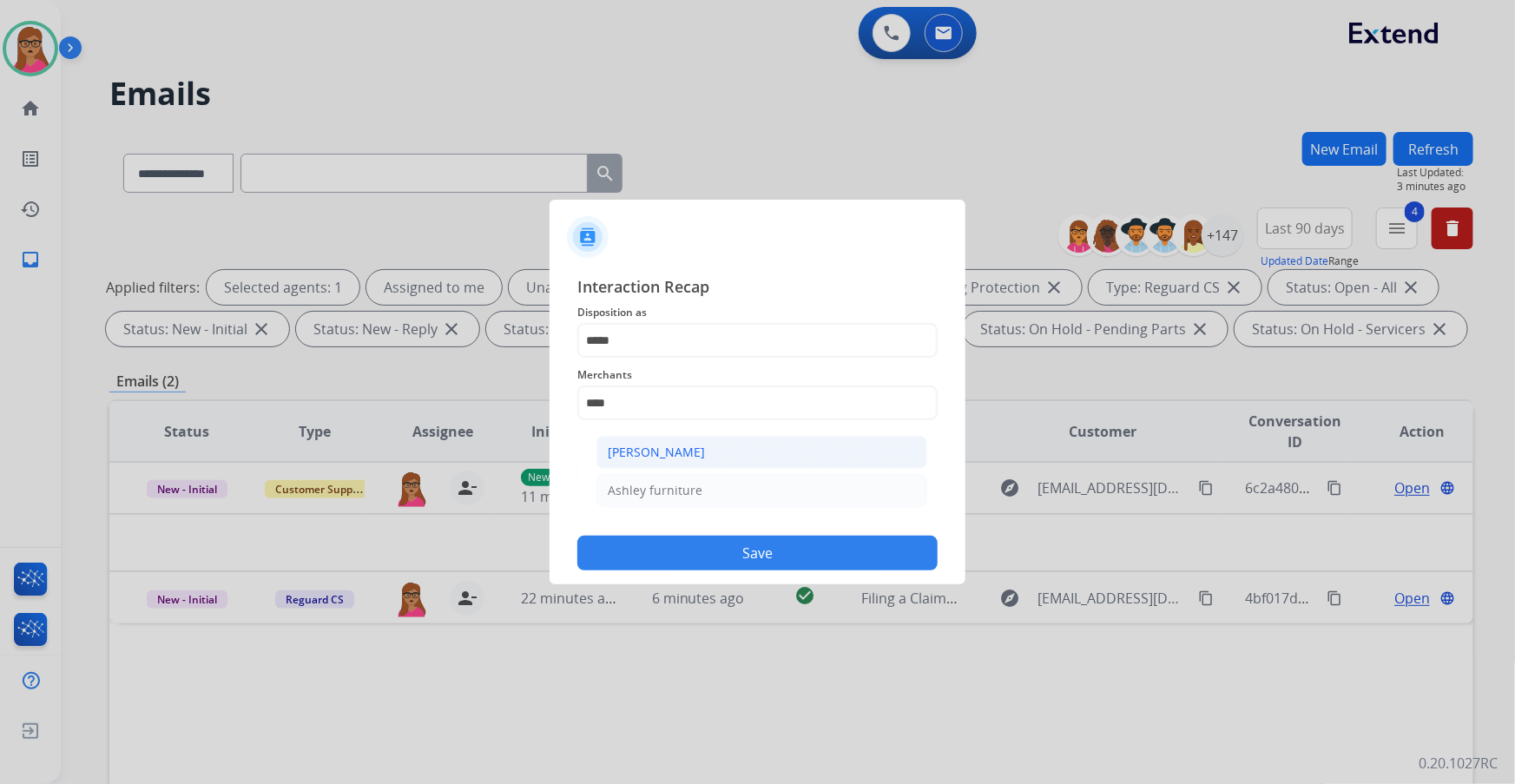
click at [673, 454] on div "[PERSON_NAME]" at bounding box center [656, 452] width 97 height 17
type input "**********"
click at [677, 462] on input "text" at bounding box center [758, 472] width 361 height 35
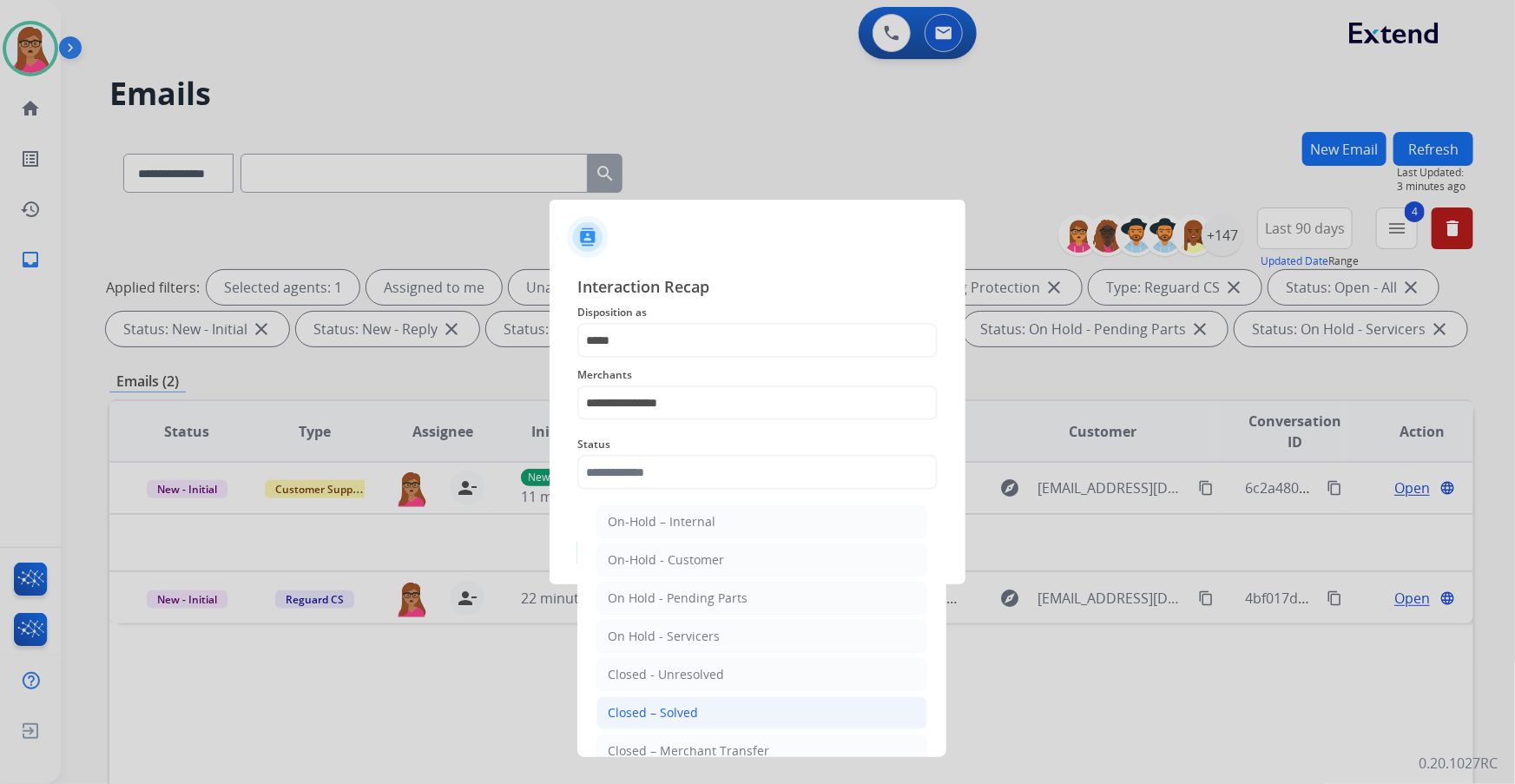
click at [693, 704] on div "Closed – Solved" at bounding box center [652, 713] width 90 height 17
type input "**********"
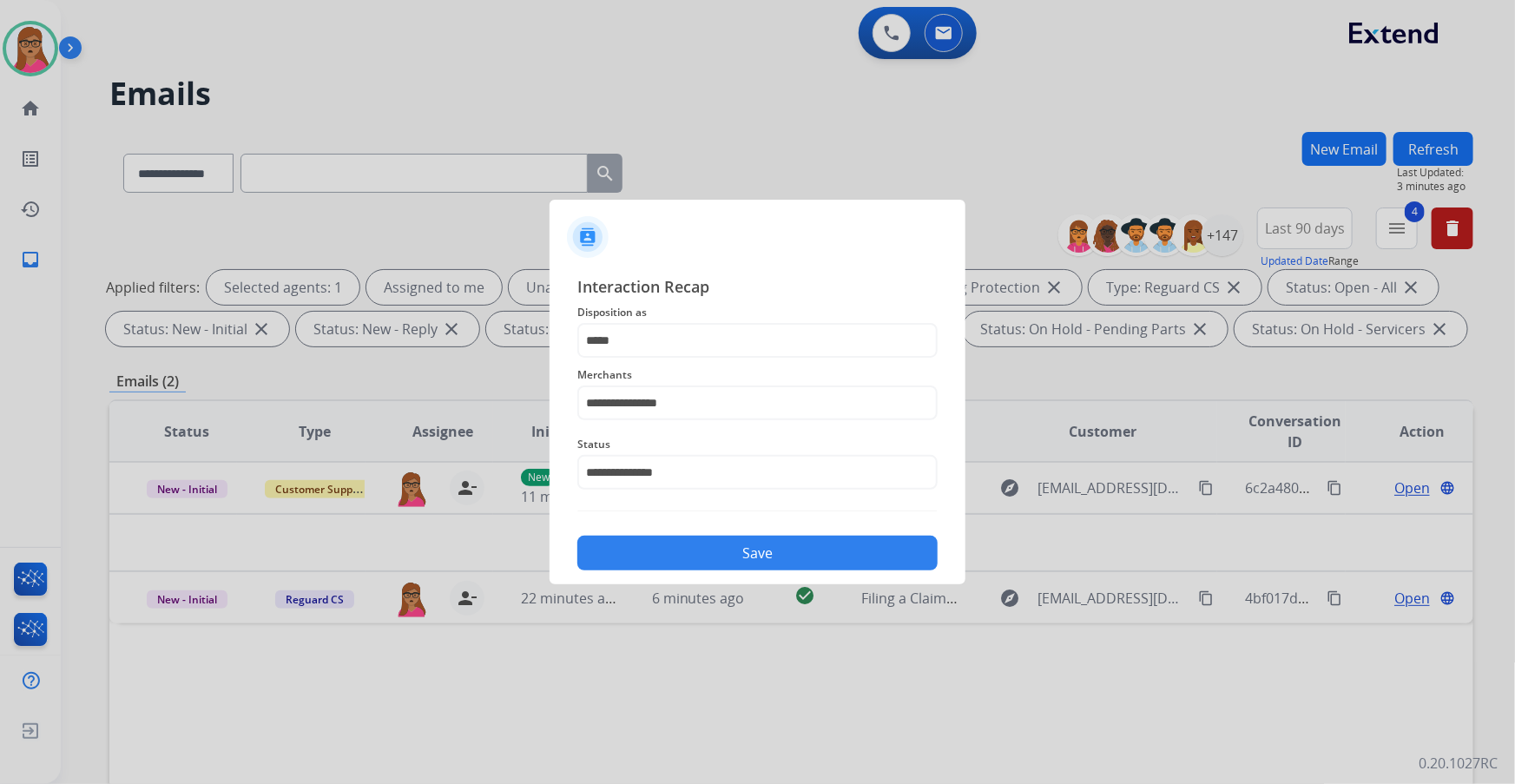
click at [717, 557] on button "Save" at bounding box center [758, 552] width 361 height 35
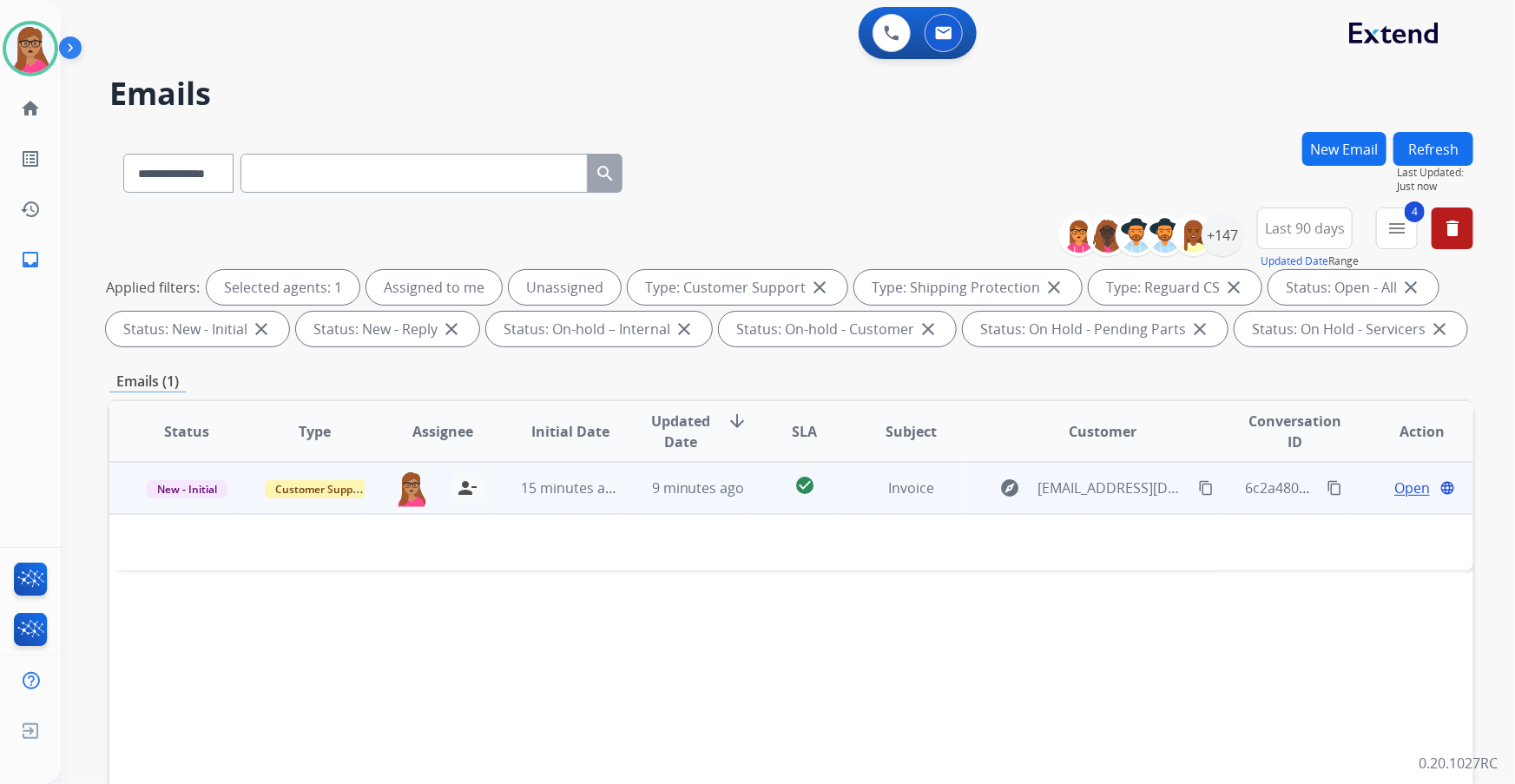
click at [1398, 492] on span "Open" at bounding box center [1412, 488] width 35 height 21
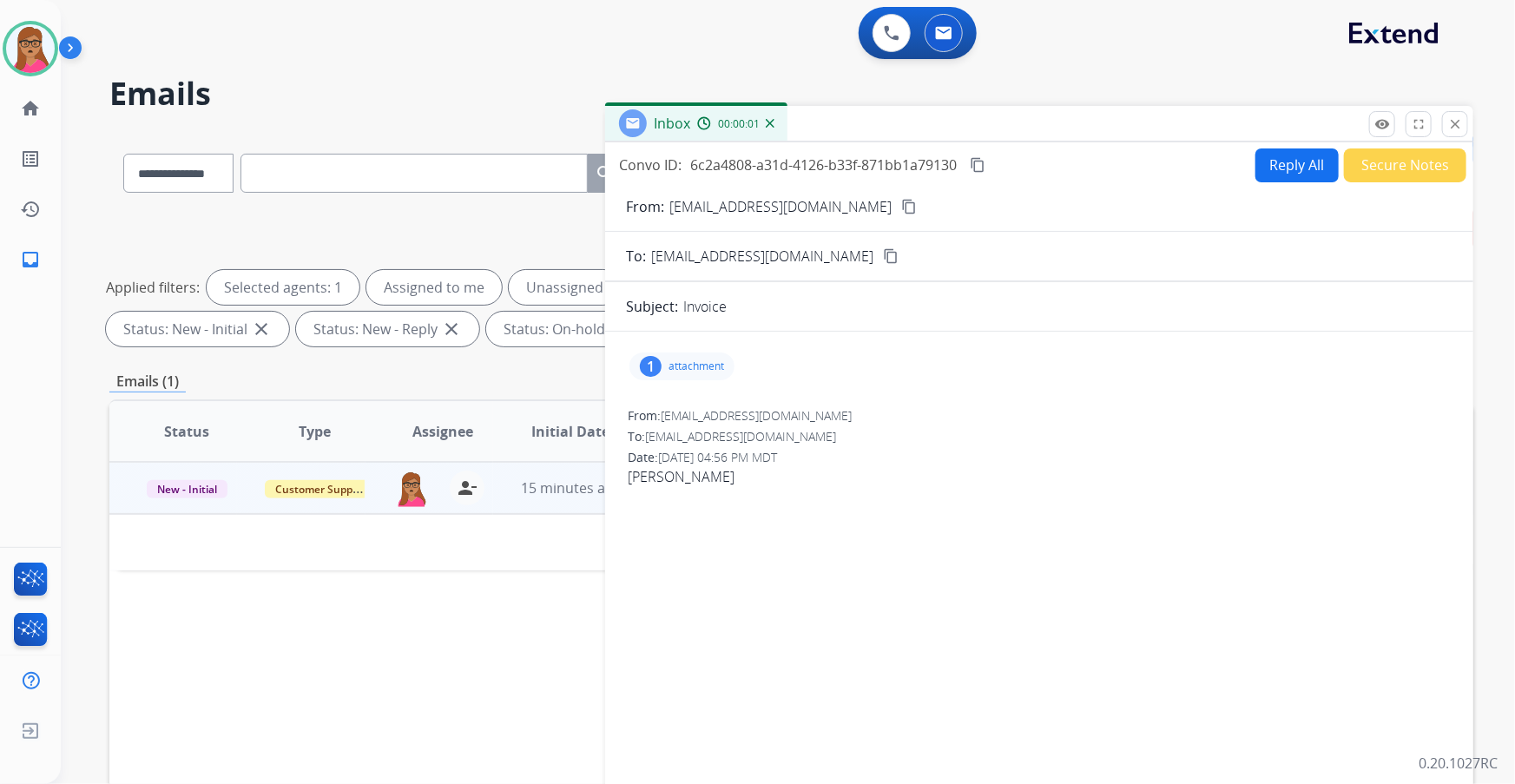
click at [675, 373] on div "1 attachment" at bounding box center [682, 365] width 105 height 28
drag, startPoint x: 1079, startPoint y: 471, endPoint x: 929, endPoint y: 340, distance: 199.2
click at [1080, 471] on span "[PERSON_NAME]" at bounding box center [1038, 476] width 823 height 21
drag, startPoint x: 837, startPoint y: 205, endPoint x: 716, endPoint y: 8, distance: 231.2
click at [901, 201] on mat-icon "content_copy" at bounding box center [908, 206] width 15 height 15
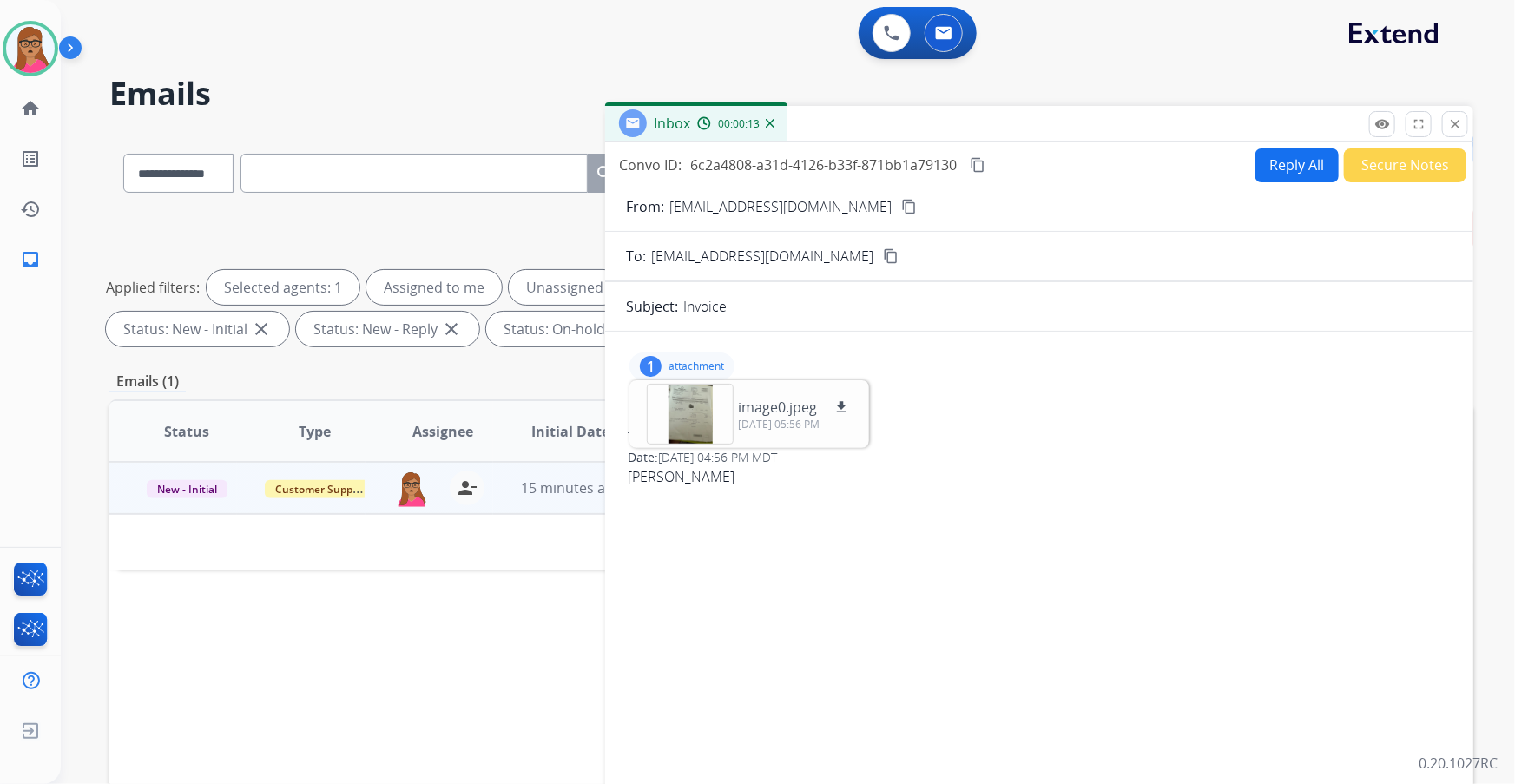
click at [1291, 158] on button "Reply All" at bounding box center [1297, 165] width 84 height 34
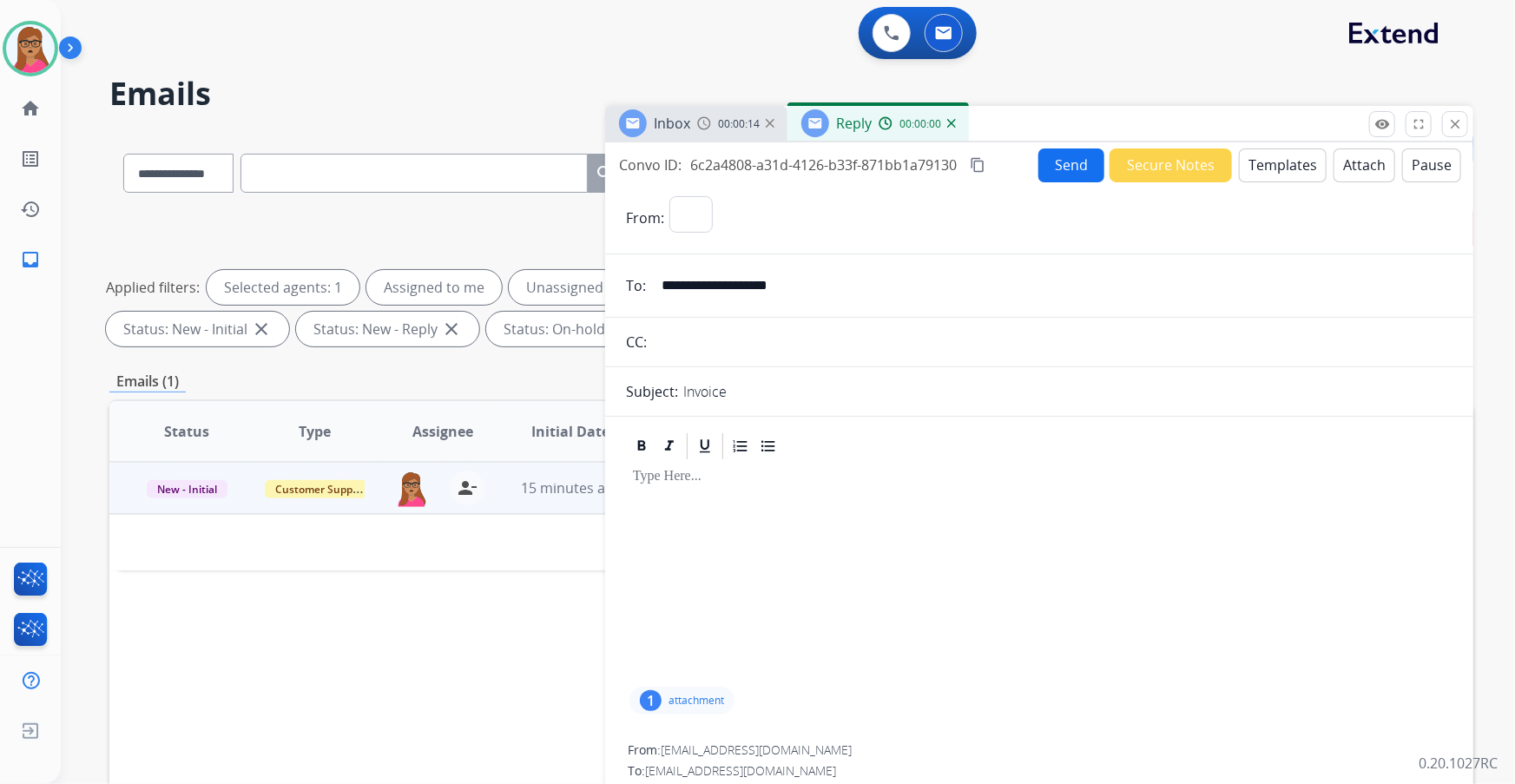
click at [1274, 160] on button "Templates" at bounding box center [1282, 165] width 87 height 34
select select "**********"
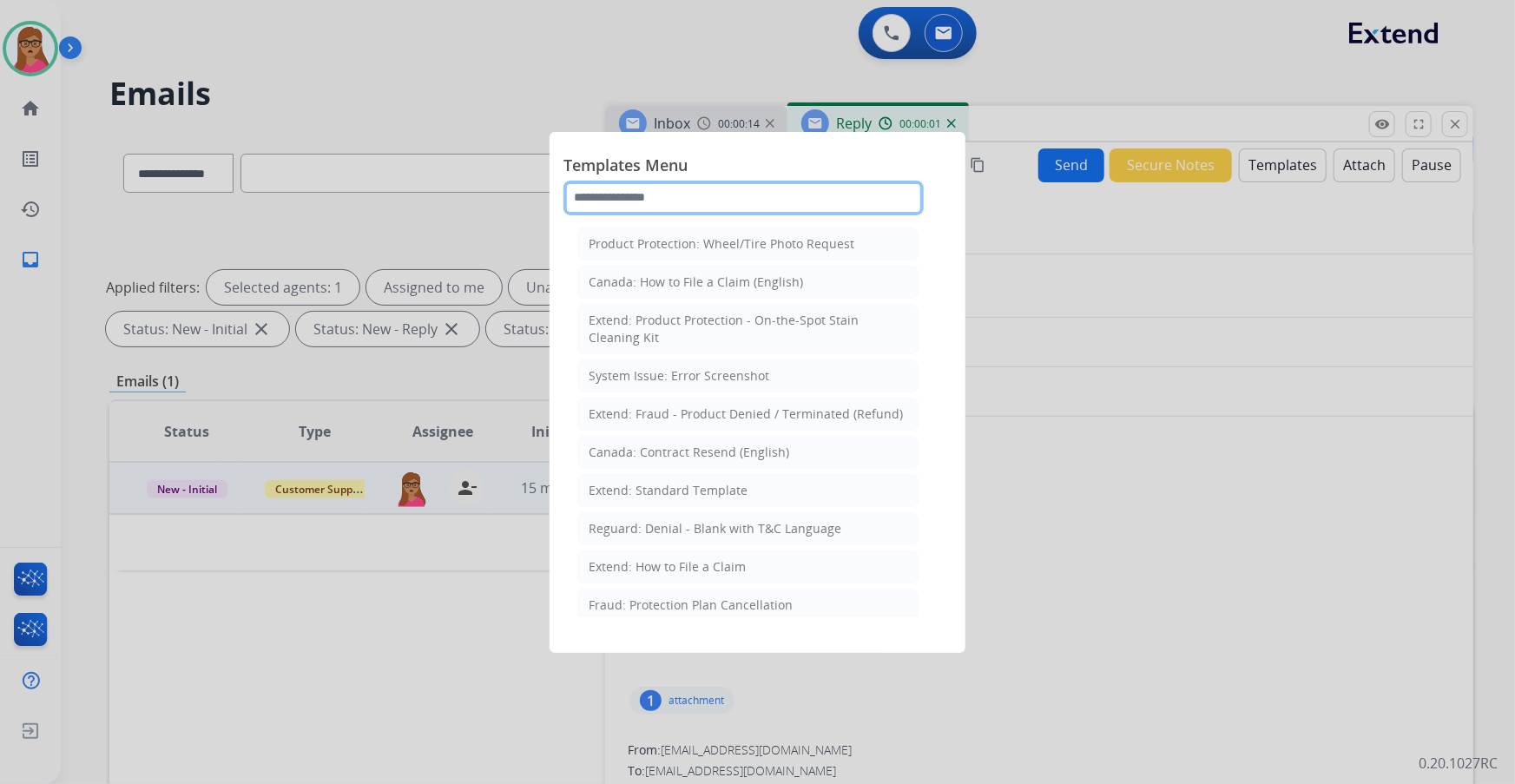
click at [713, 190] on input "text" at bounding box center [744, 197] width 361 height 35
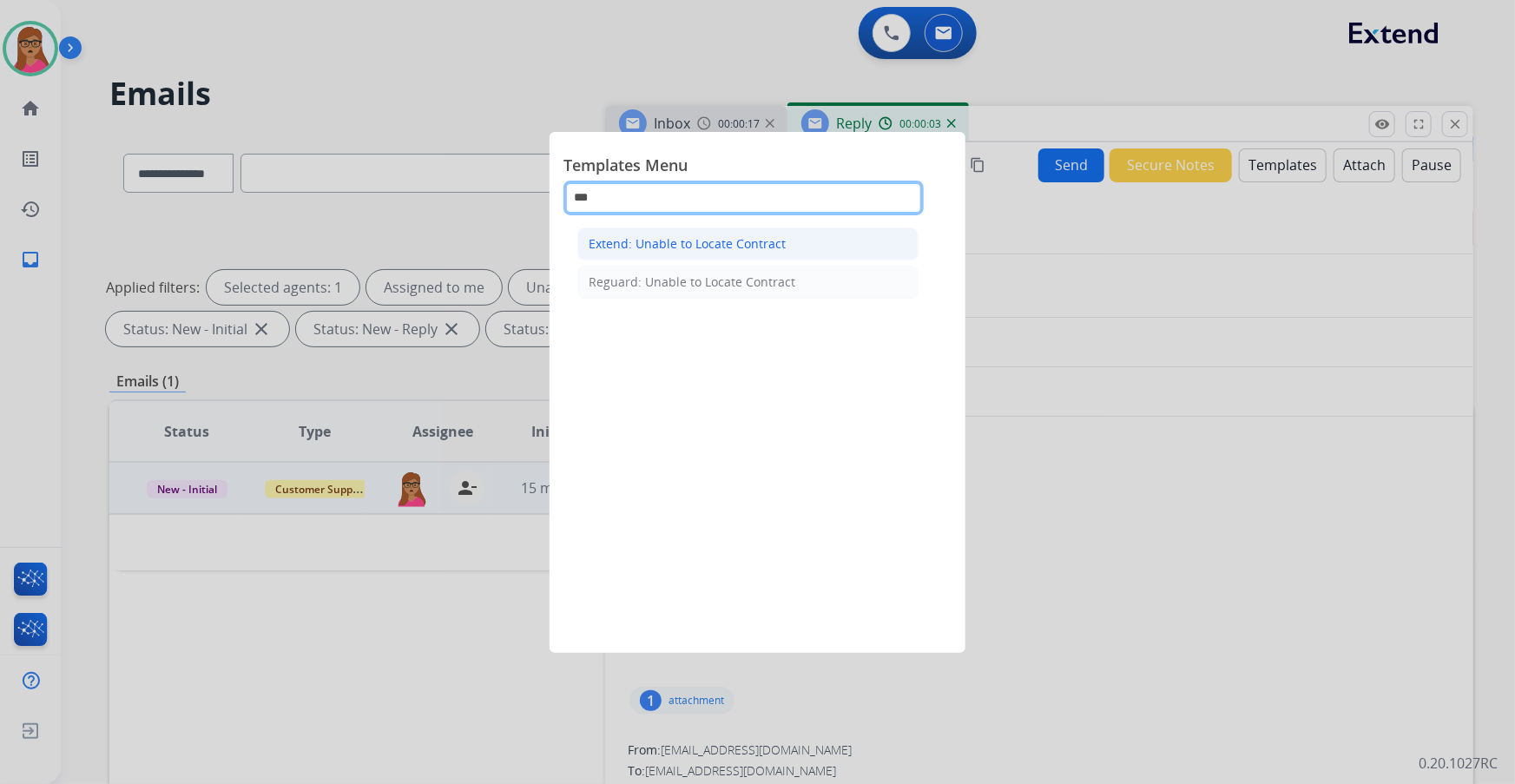
type input "***"
click at [702, 252] on div "Extend: Unable to Locate Contract" at bounding box center [687, 244] width 197 height 17
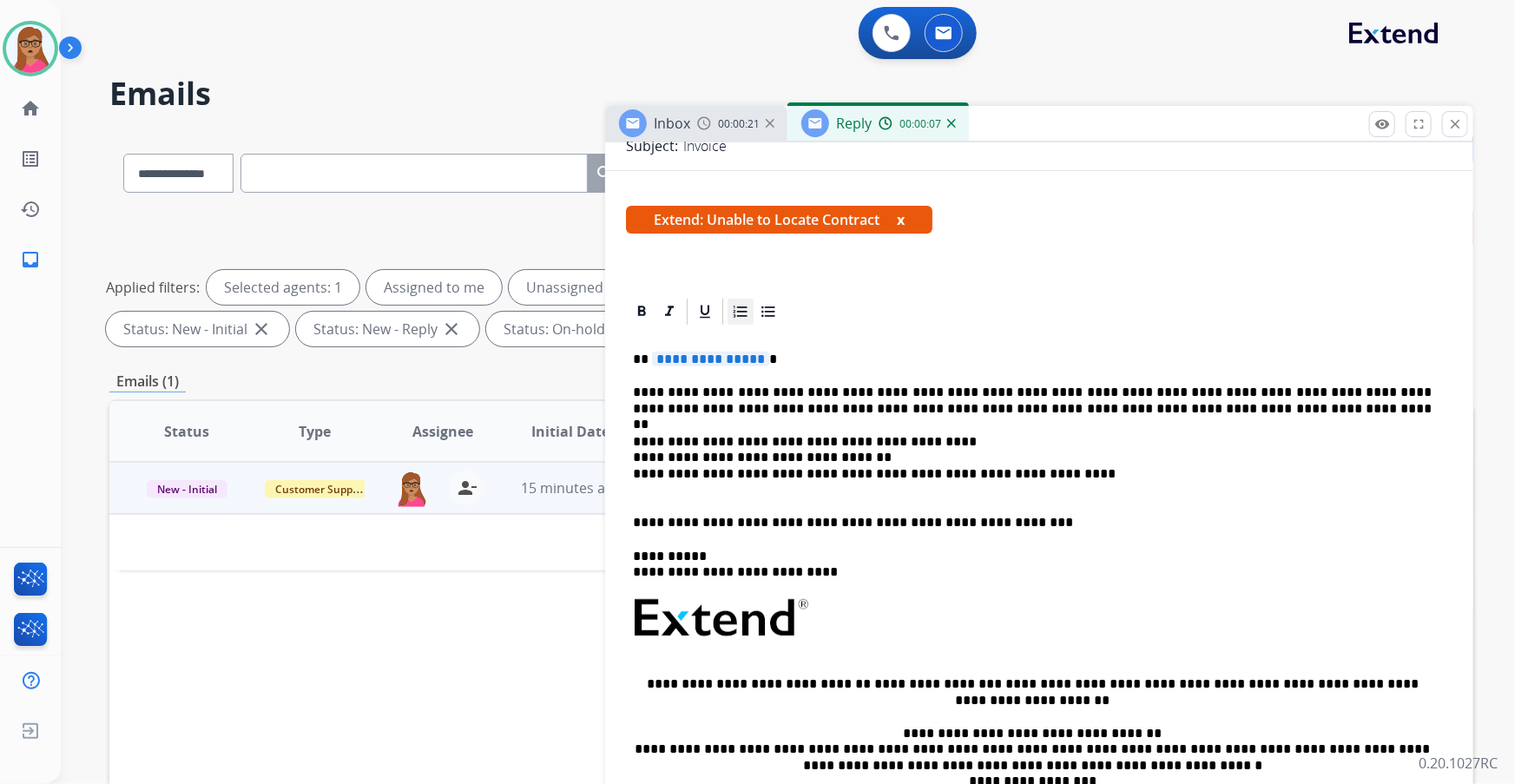
scroll to position [226, 0]
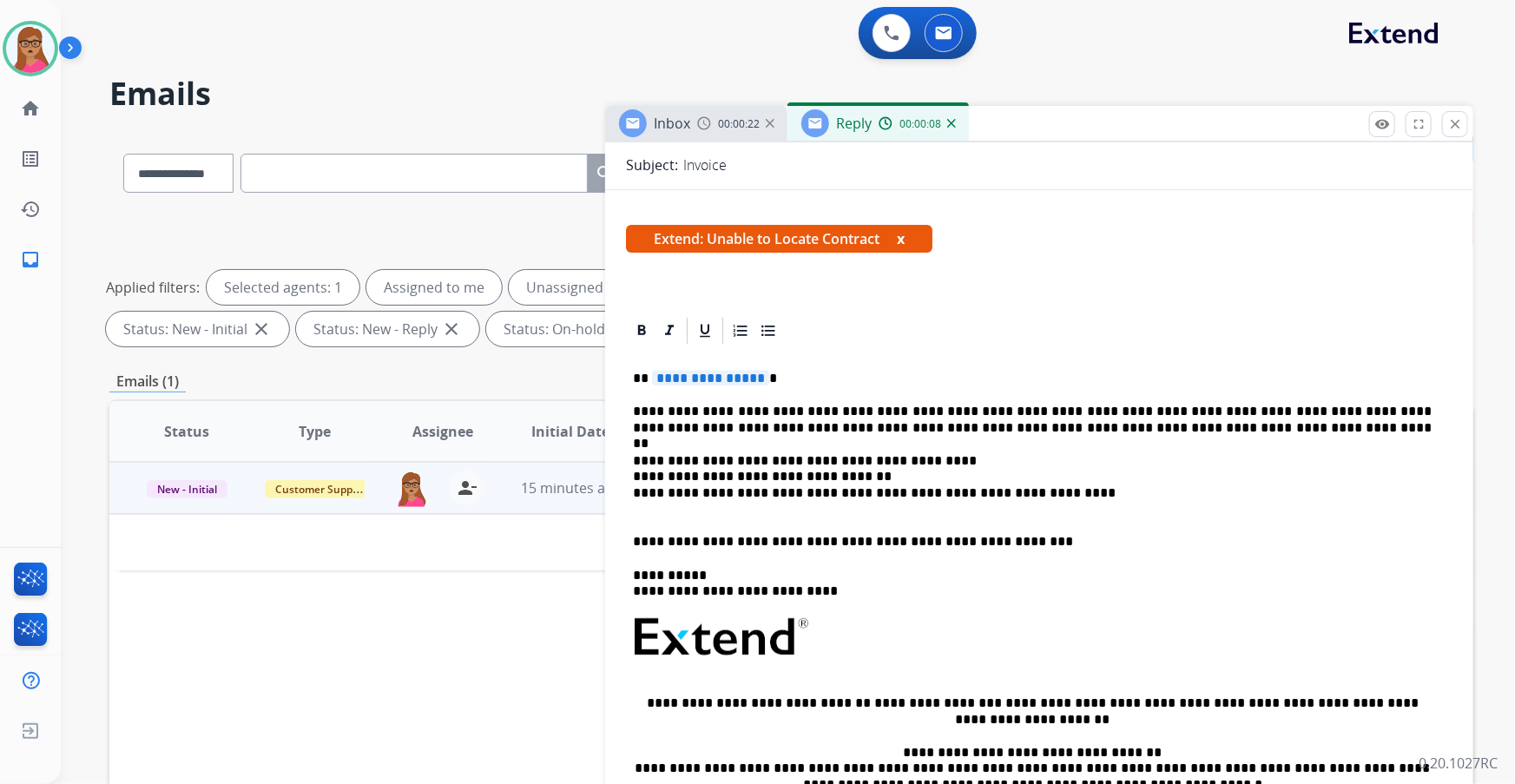
click at [716, 377] on span "**********" at bounding box center [710, 378] width 117 height 15
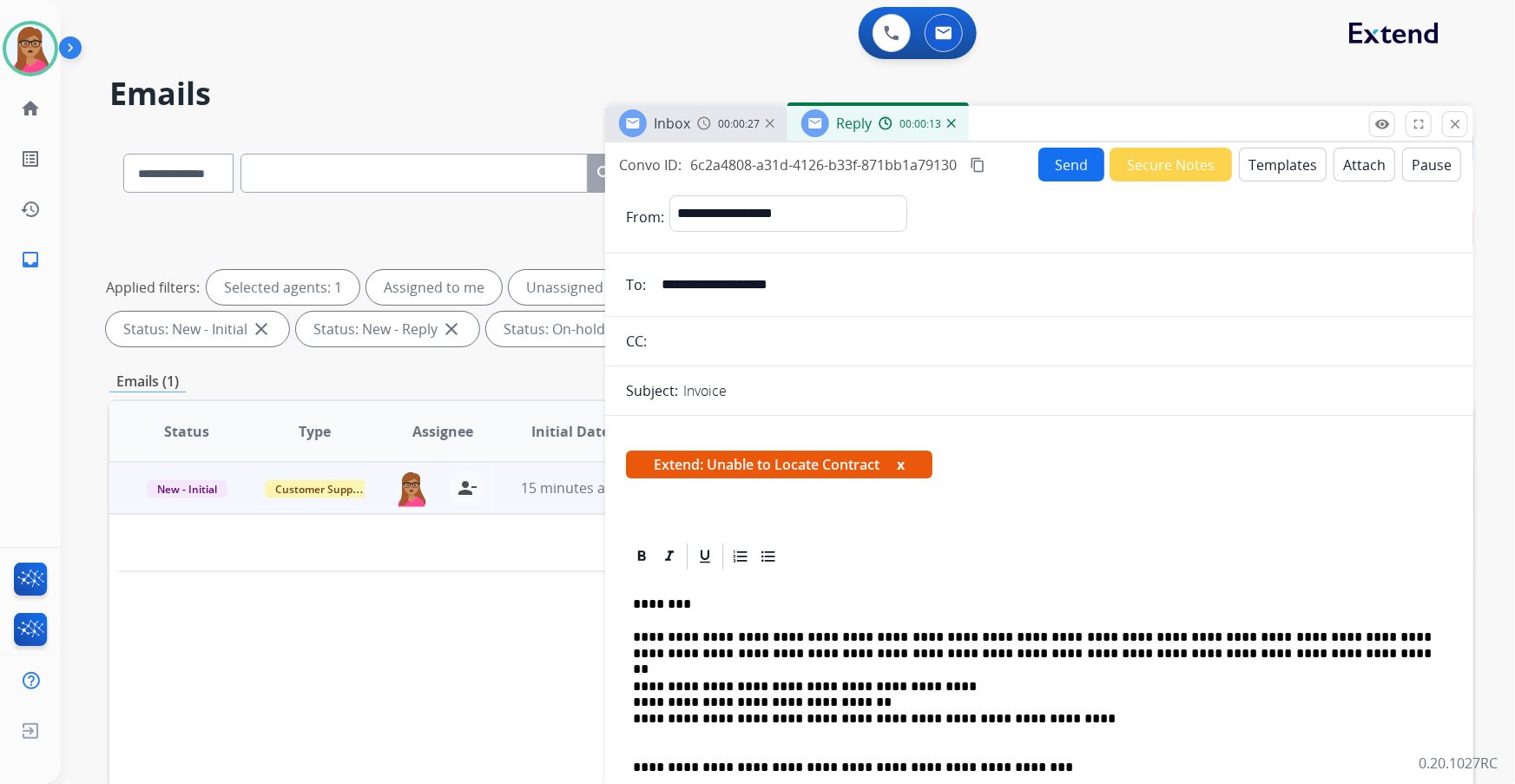
click at [1059, 170] on button "Send" at bounding box center [1072, 164] width 66 height 34
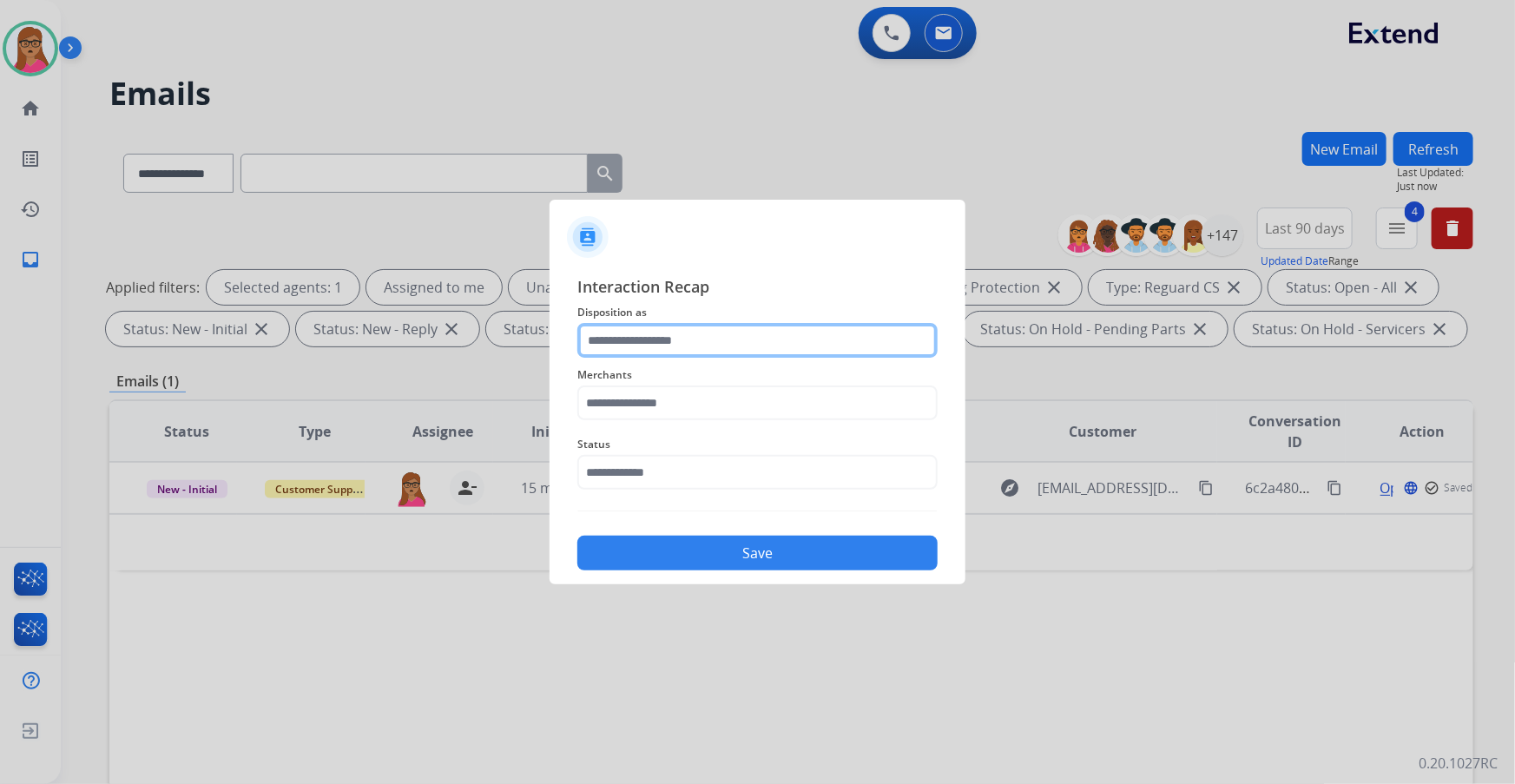
click at [681, 337] on input "text" at bounding box center [758, 340] width 361 height 35
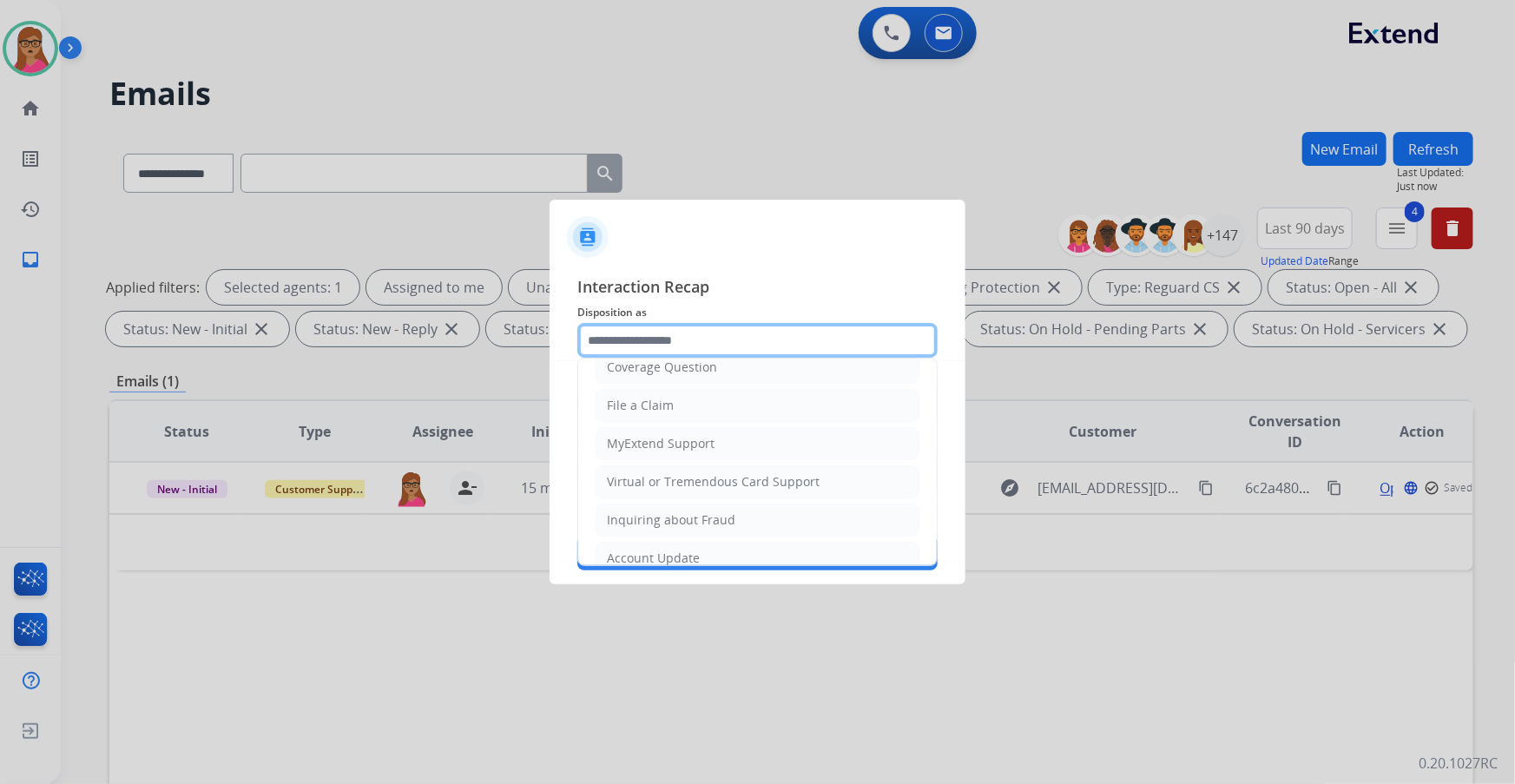
scroll to position [269, 0]
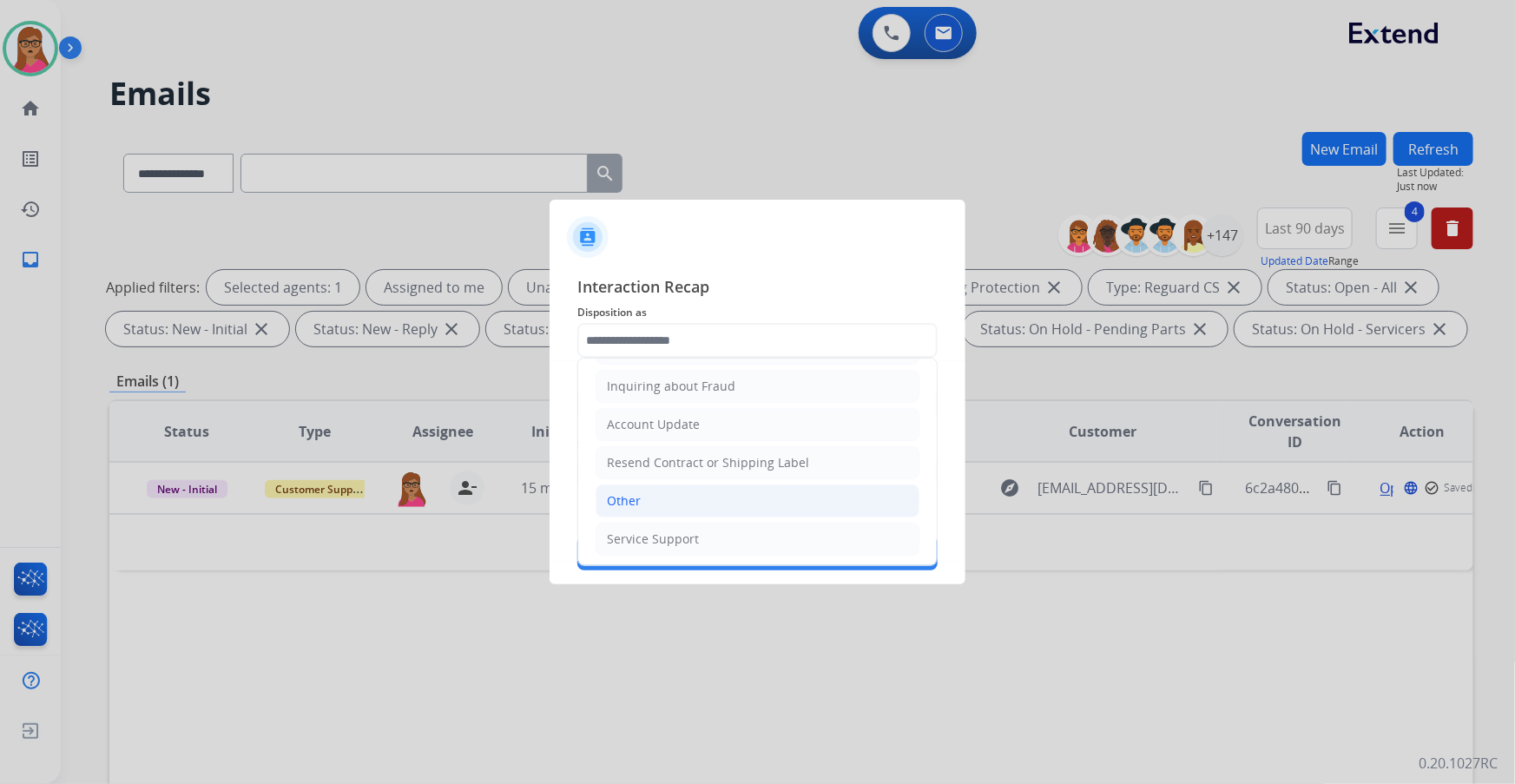
click at [642, 493] on li "Other" at bounding box center [757, 500] width 324 height 33
type input "*****"
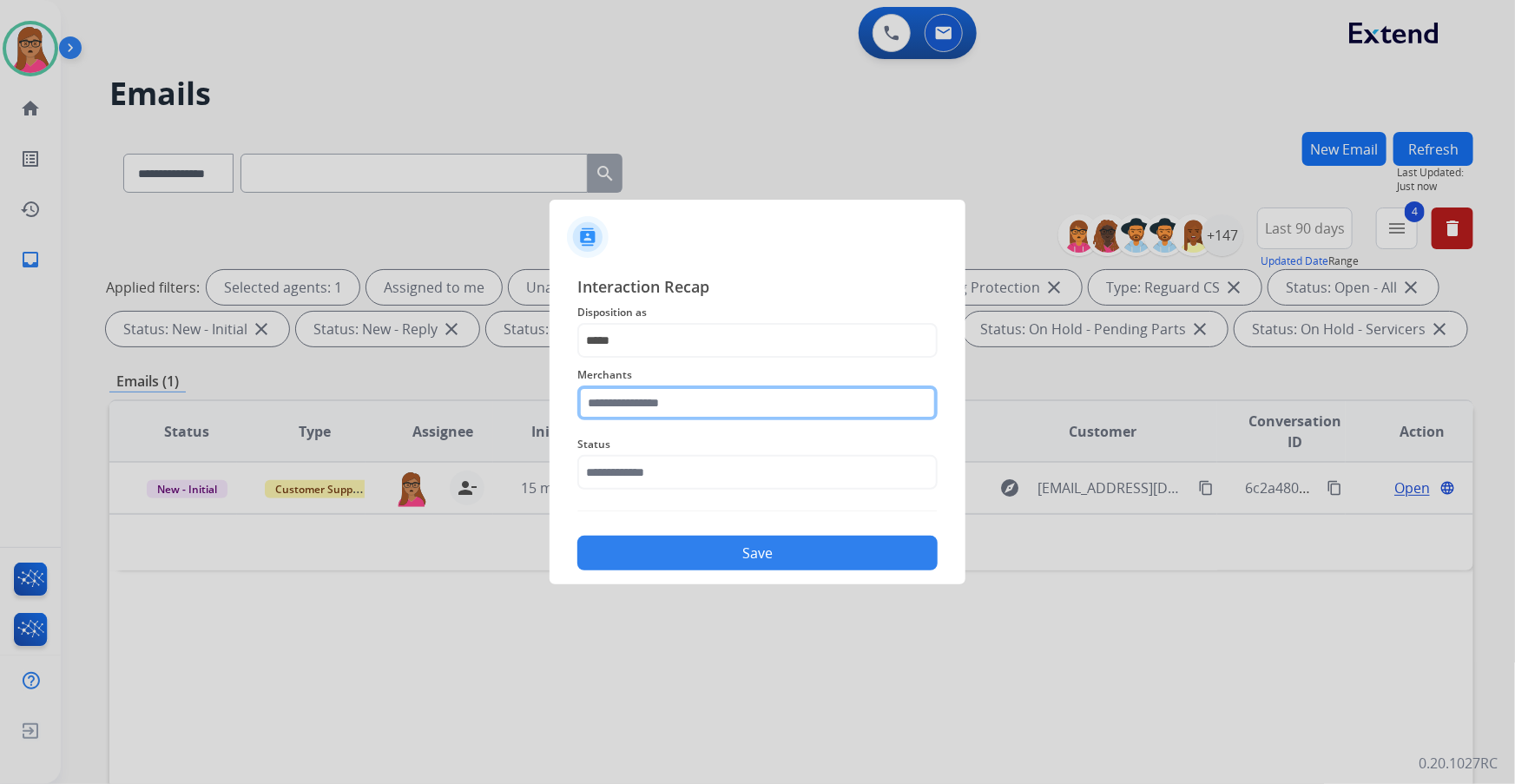
click at [663, 392] on input "text" at bounding box center [758, 402] width 361 height 35
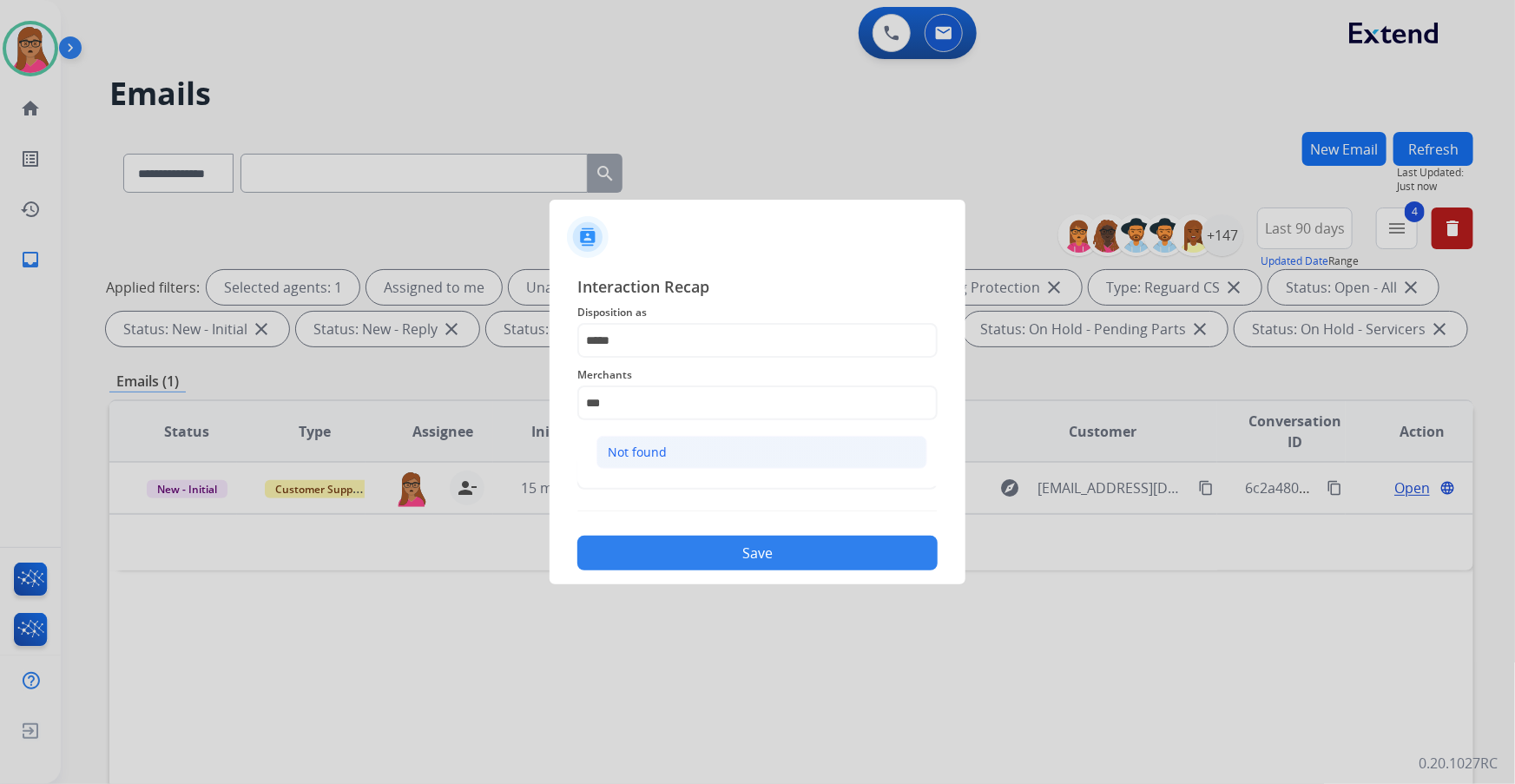
click at [651, 452] on div "Not found" at bounding box center [637, 452] width 59 height 17
type input "*********"
click at [624, 462] on input "text" at bounding box center [758, 472] width 361 height 35
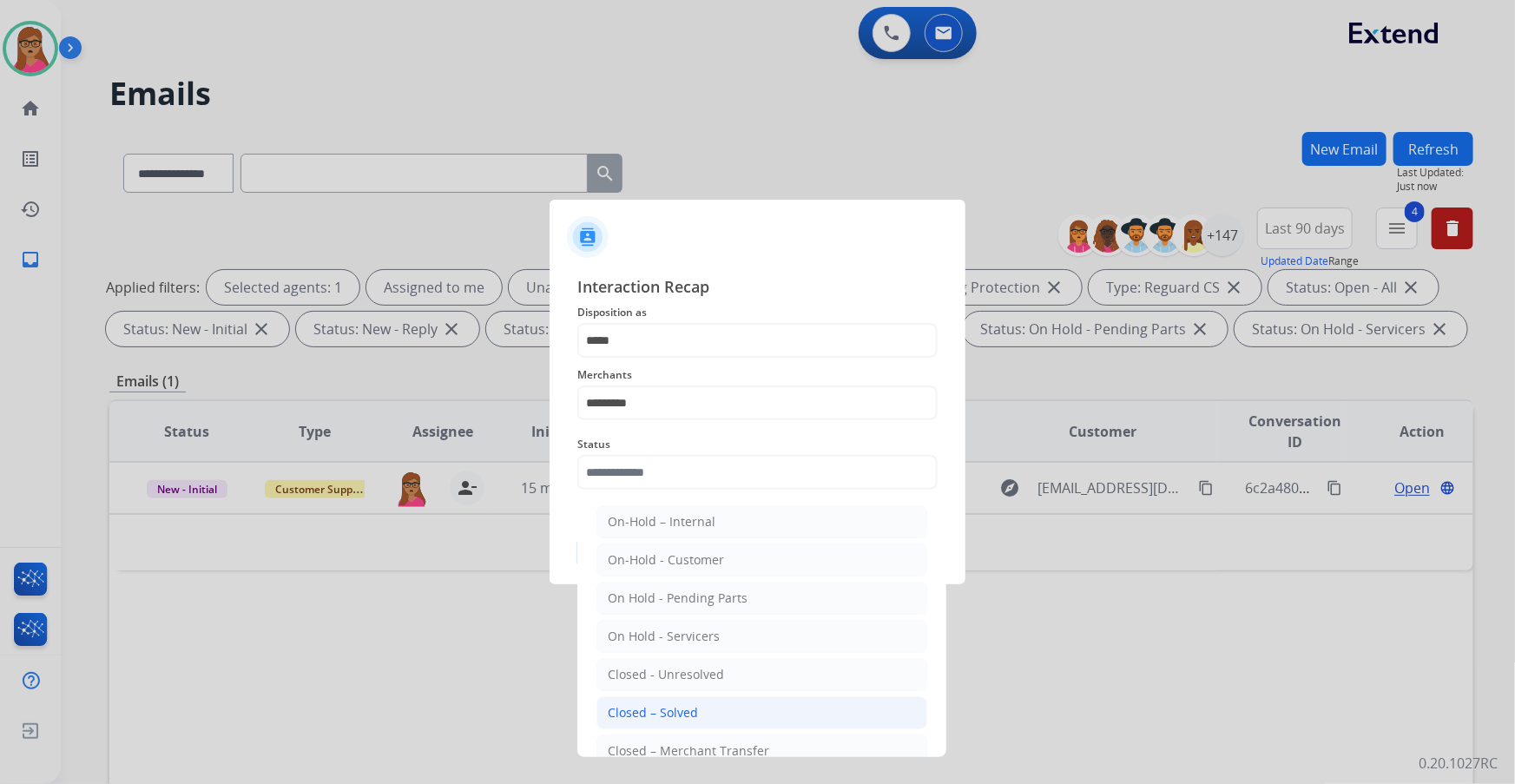
click at [669, 712] on div "Closed – Solved" at bounding box center [652, 713] width 90 height 17
type input "**********"
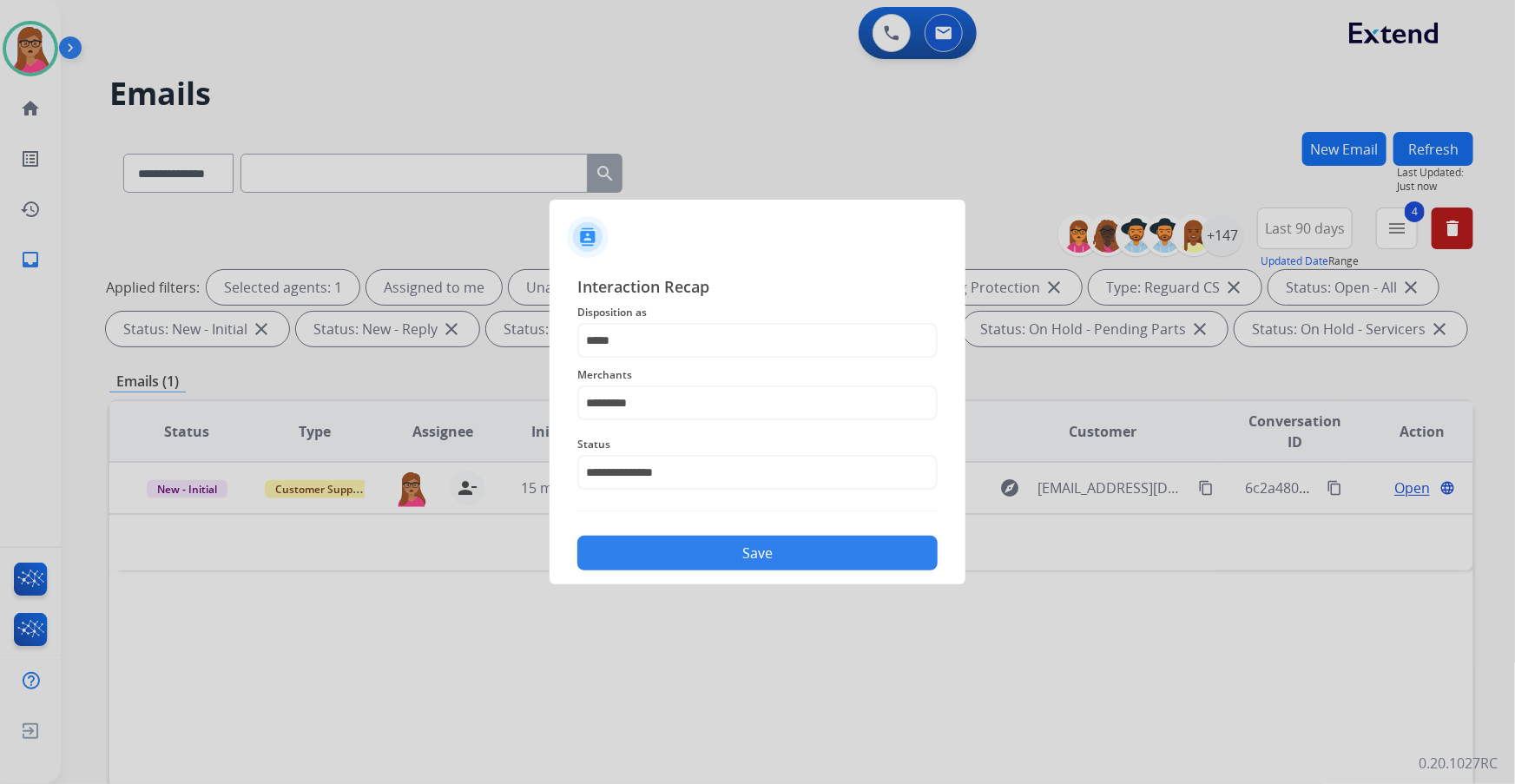
click at [720, 552] on button "Save" at bounding box center [758, 552] width 361 height 35
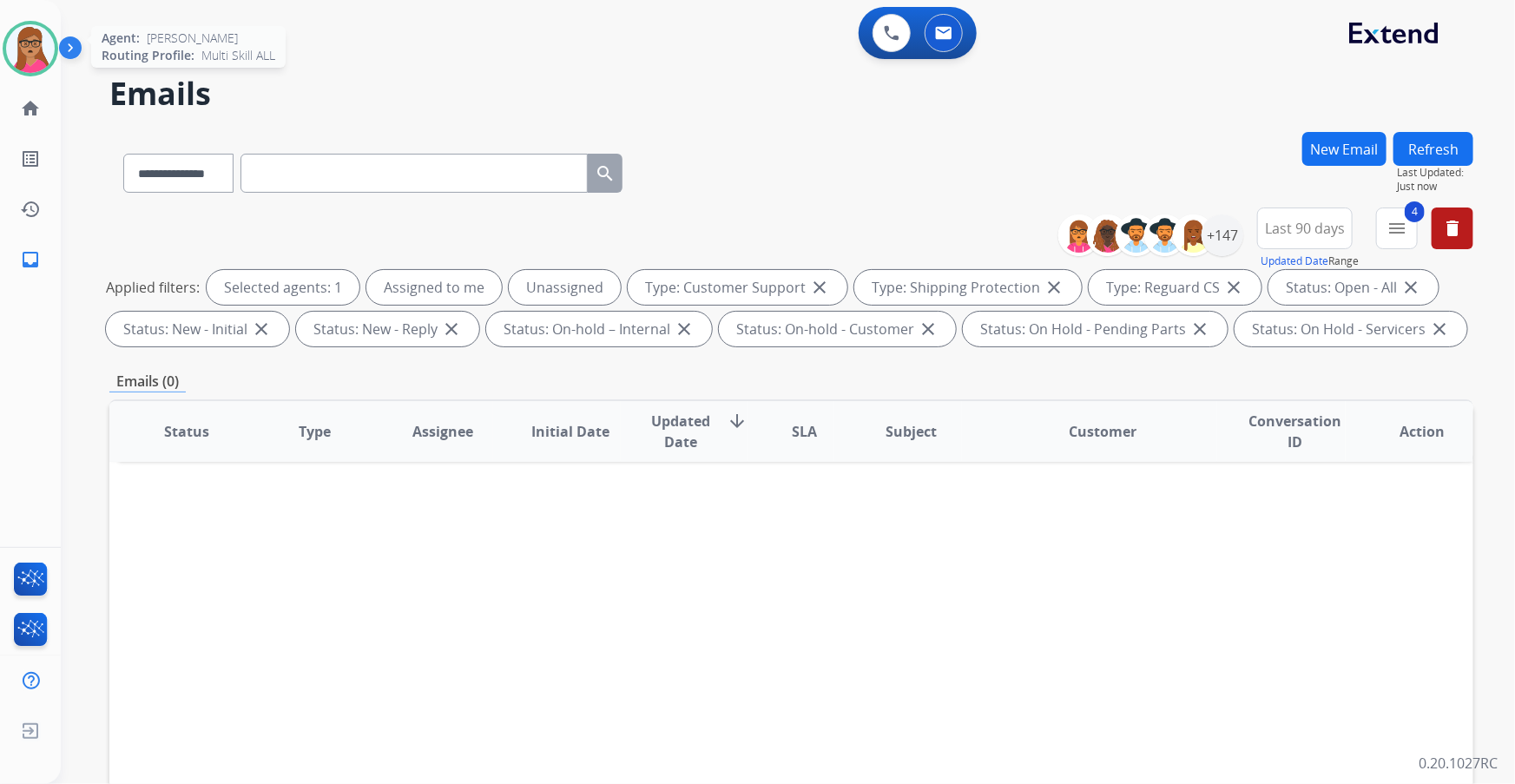
click at [17, 67] on img at bounding box center [29, 48] width 48 height 48
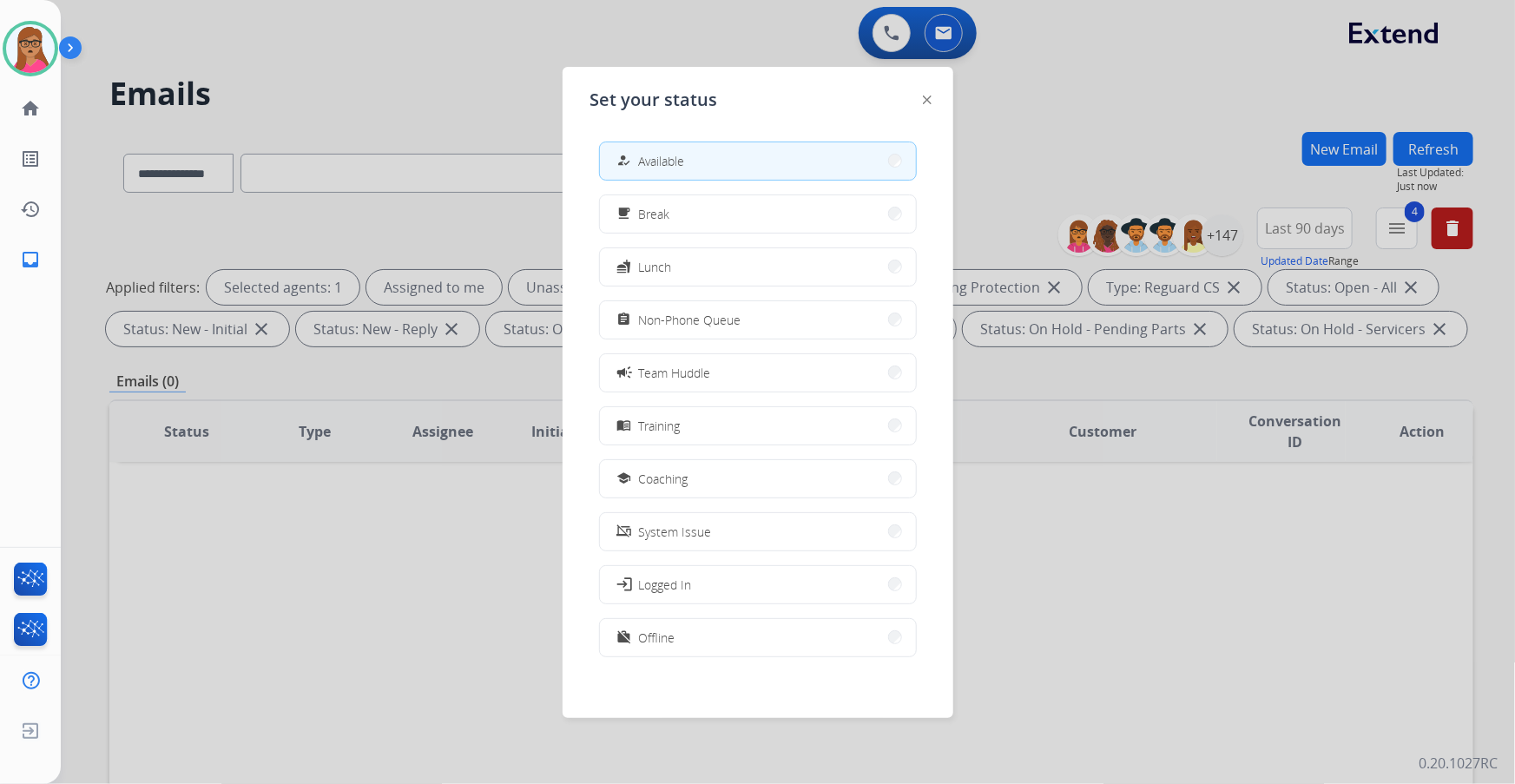
scroll to position [5, 0]
click at [675, 618] on button "work_off Offline" at bounding box center [758, 632] width 316 height 37
